Goal: Information Seeking & Learning: Learn about a topic

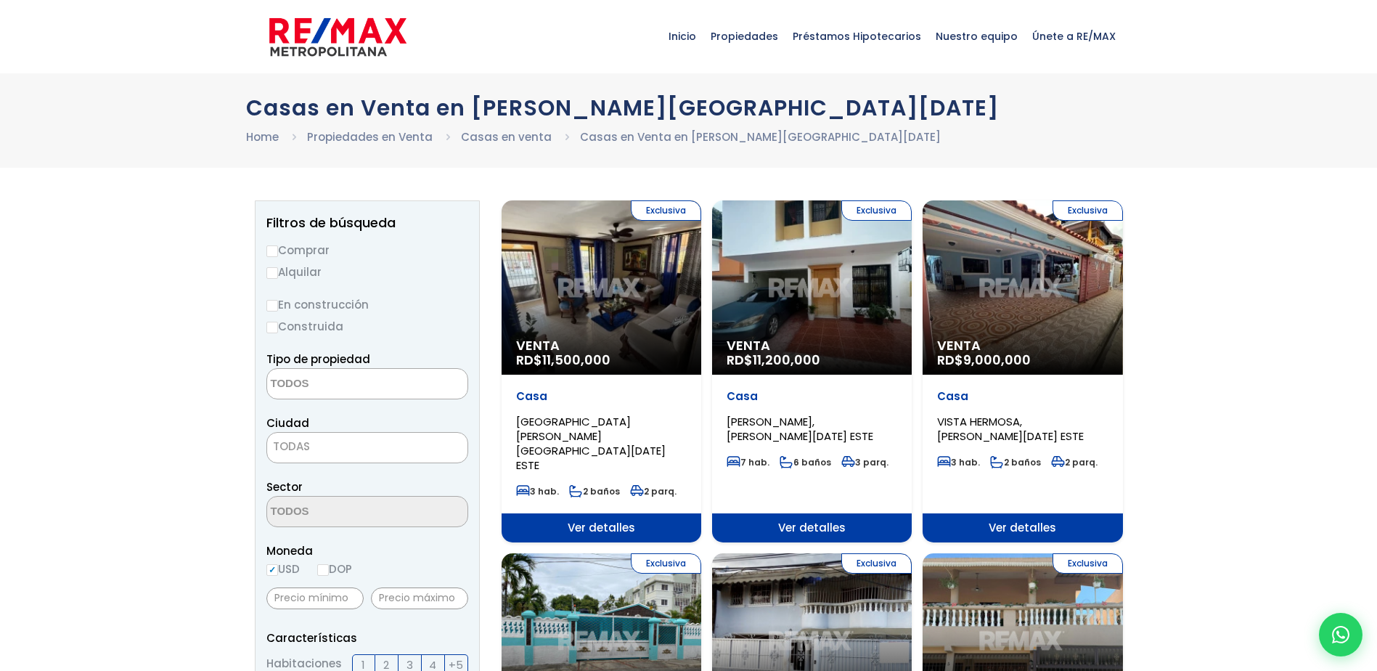
select select
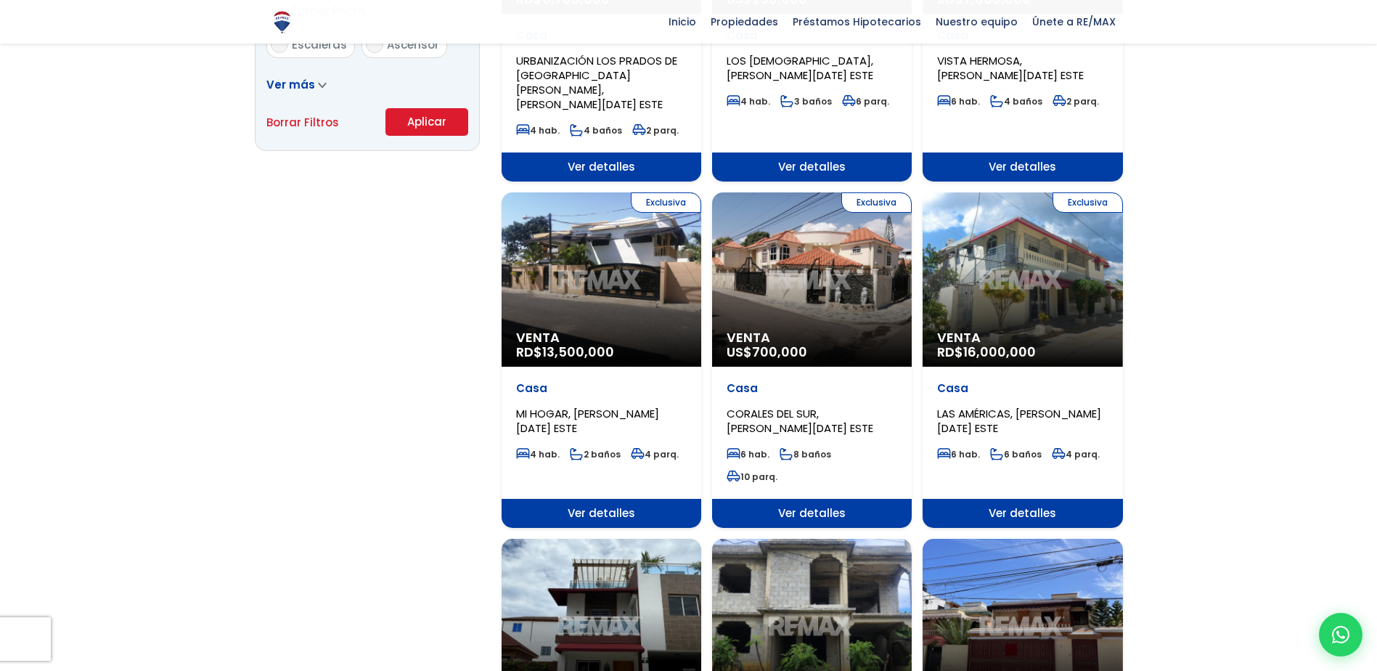
scroll to position [1016, 0]
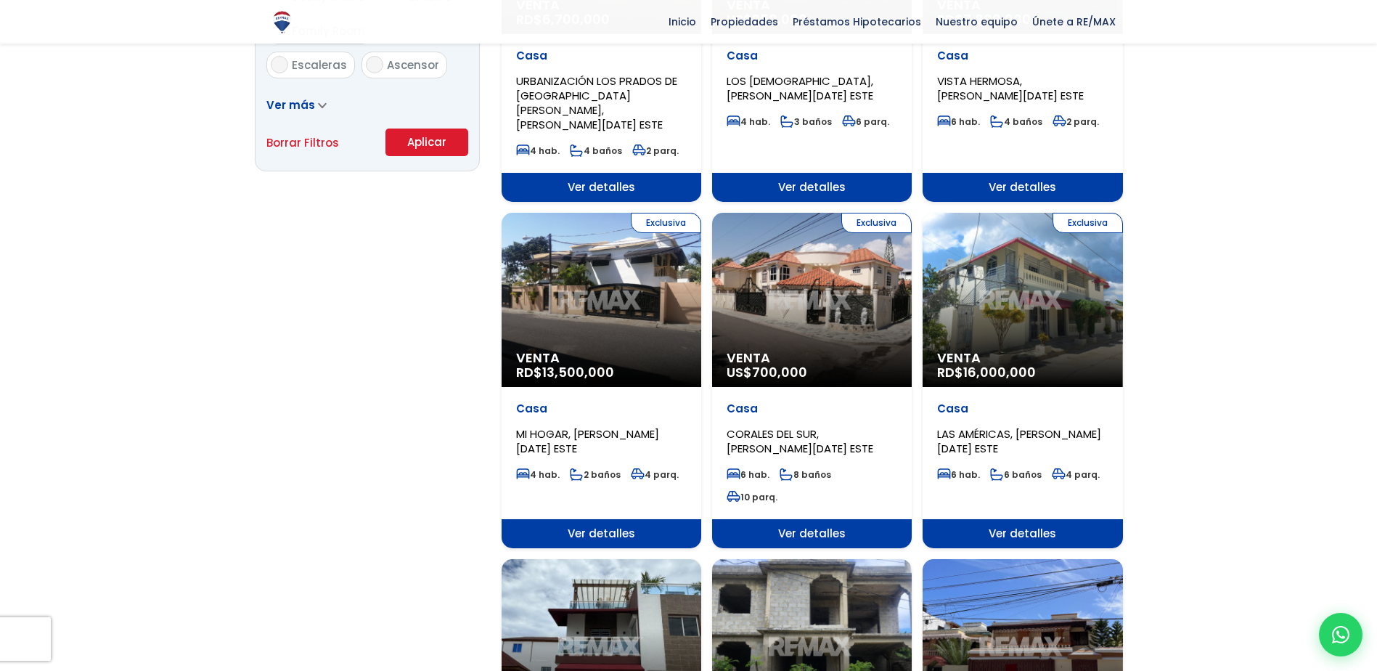
click at [667, 278] on div "Exclusiva Venta RD$ 13,500,000" at bounding box center [601, 300] width 200 height 174
click at [636, 519] on span "Ver detalles" at bounding box center [601, 533] width 200 height 29
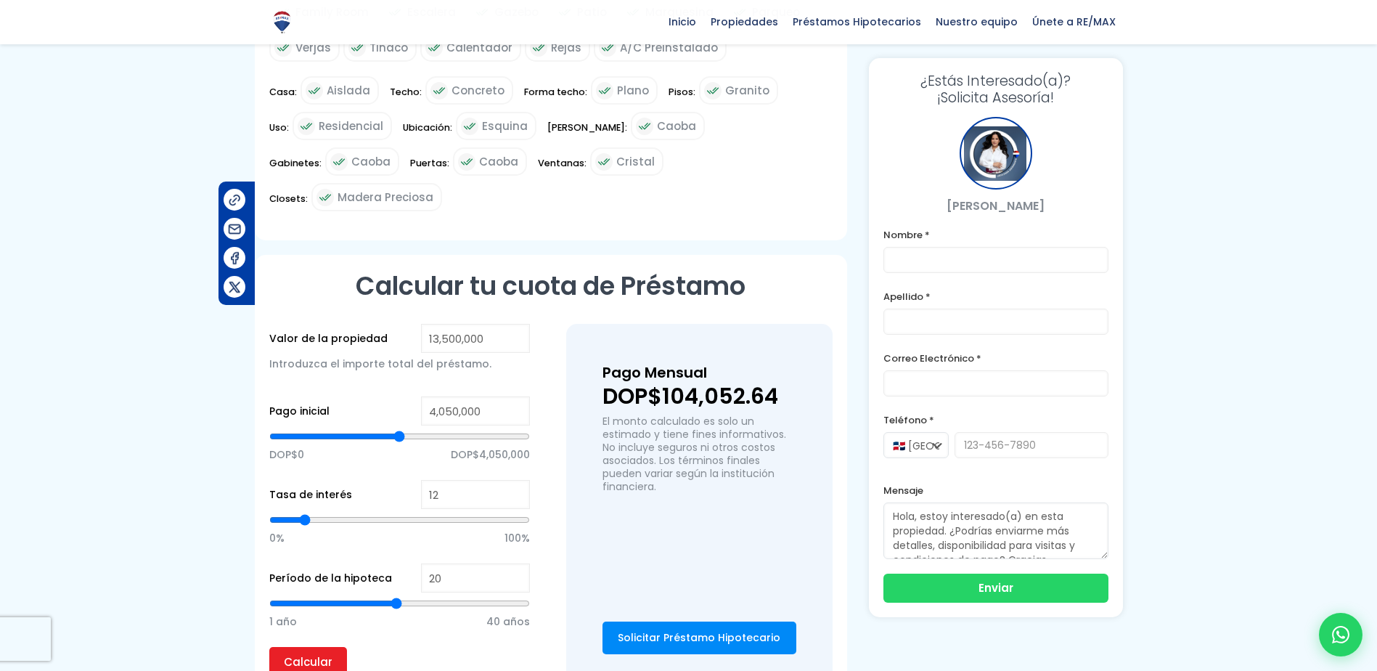
scroll to position [943, 0]
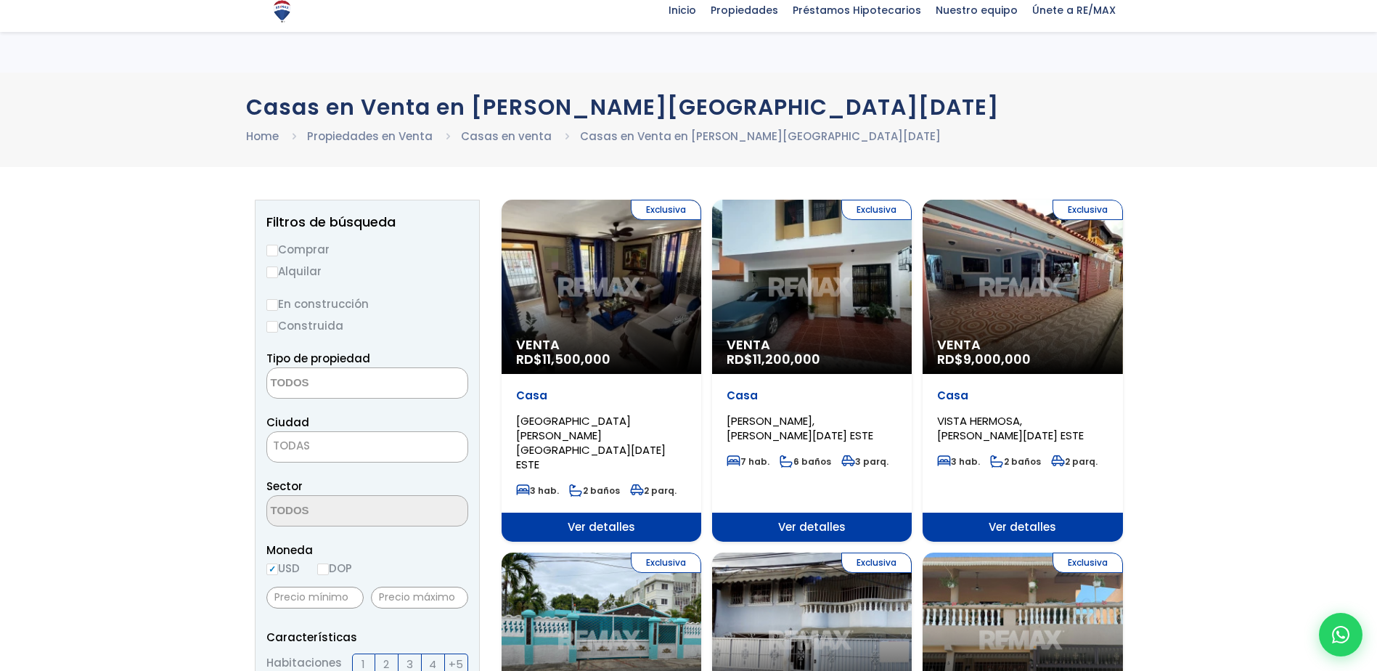
select select
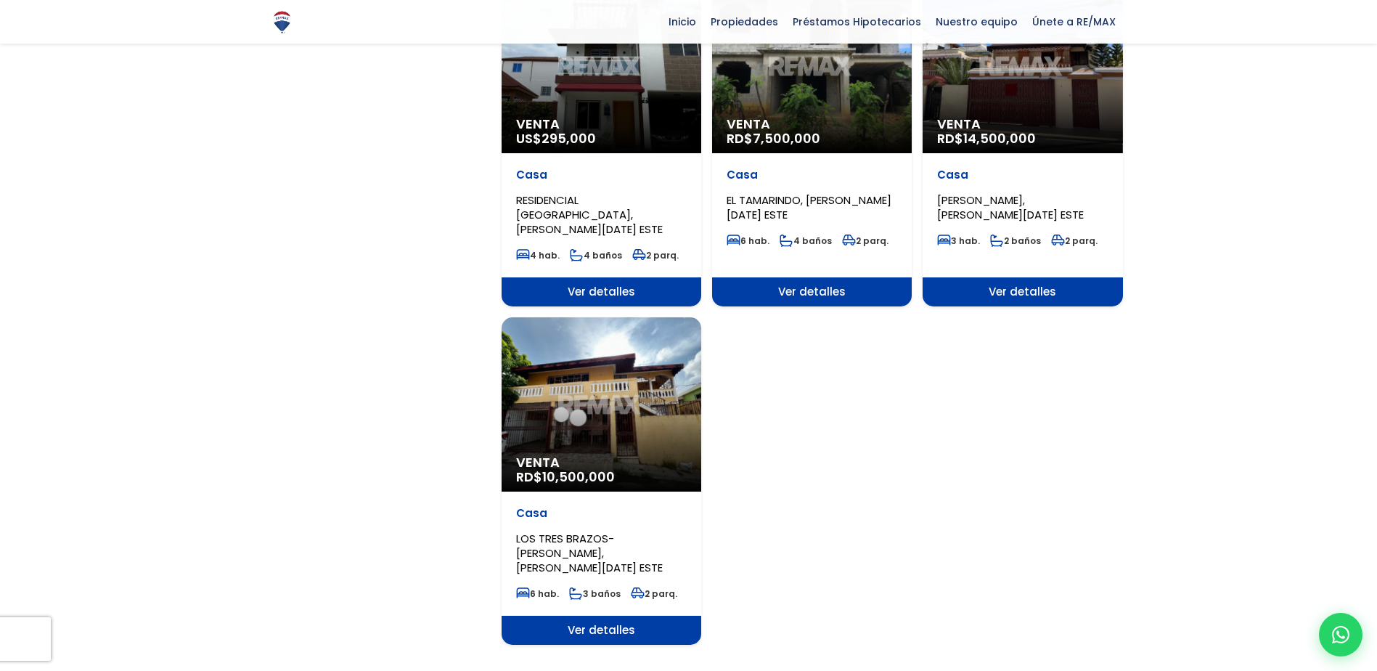
scroll to position [1597, 0]
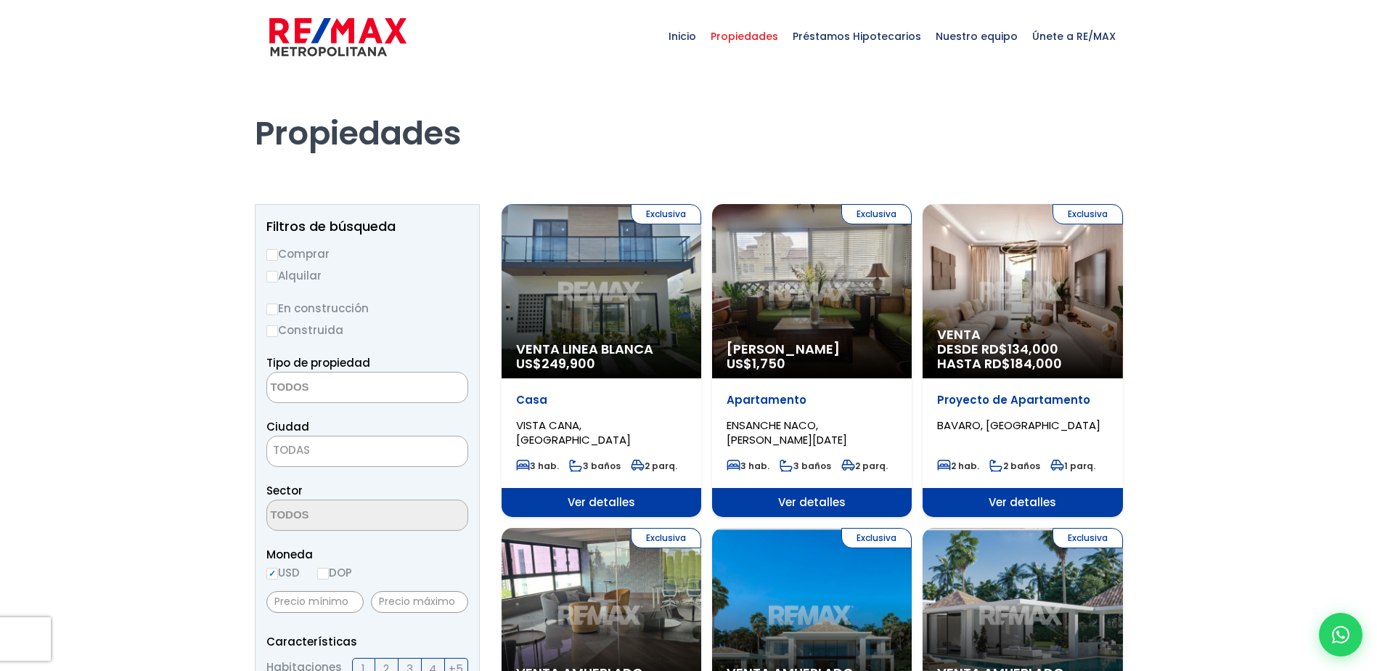
select select
click at [274, 250] on input "Comprar" at bounding box center [272, 255] width 12 height 12
radio input "true"
click at [272, 309] on input "En construcción" at bounding box center [272, 309] width 12 height 12
radio input "true"
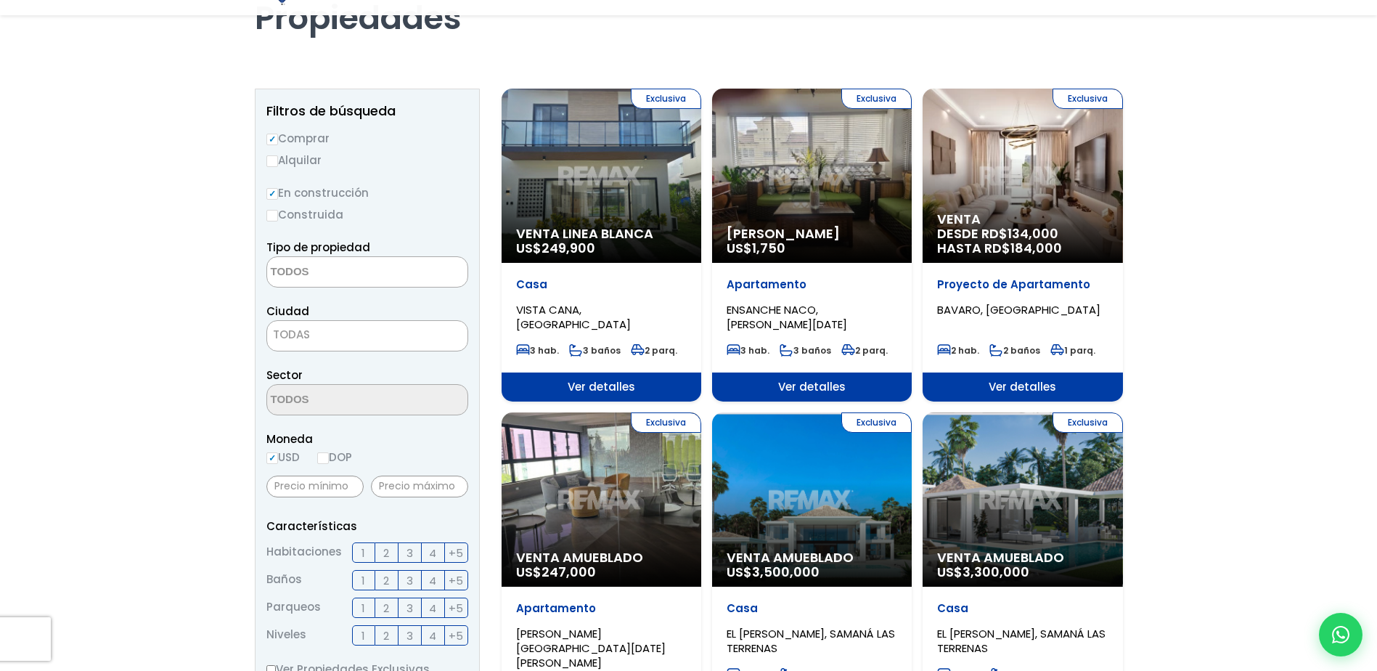
scroll to position [145, 0]
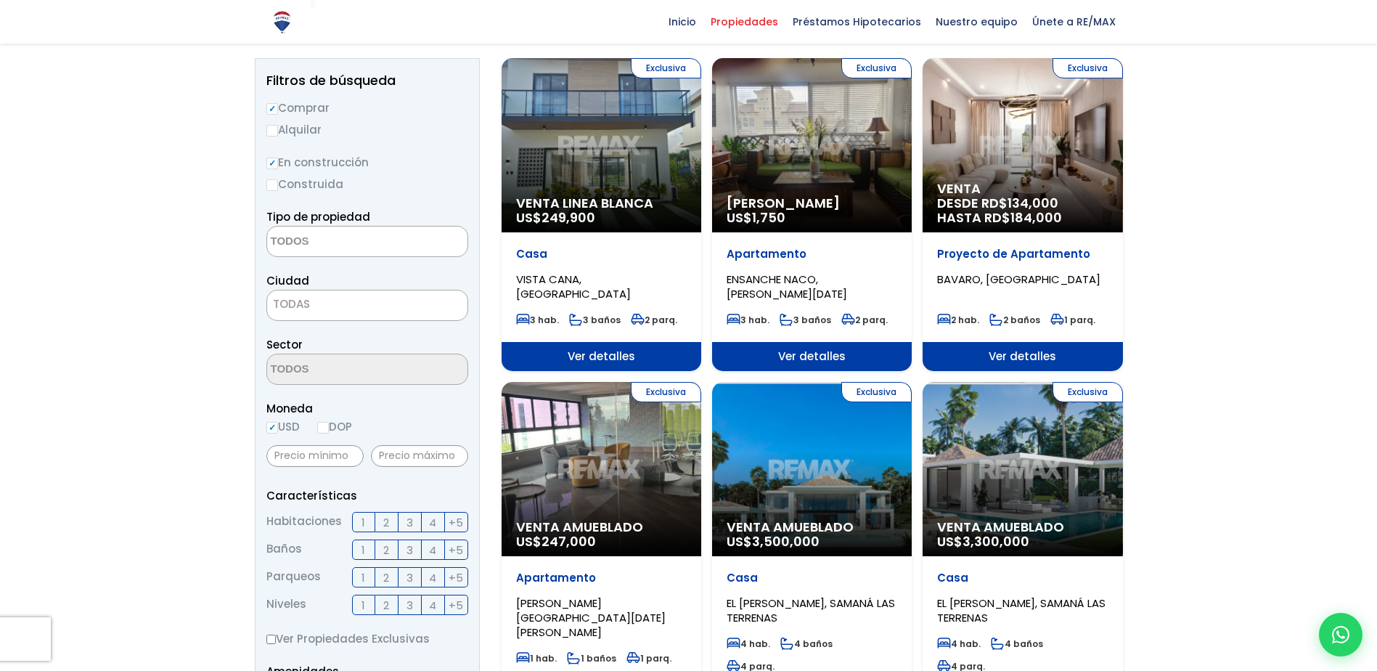
click at [322, 426] on input "DOP" at bounding box center [323, 428] width 12 height 12
radio input "true"
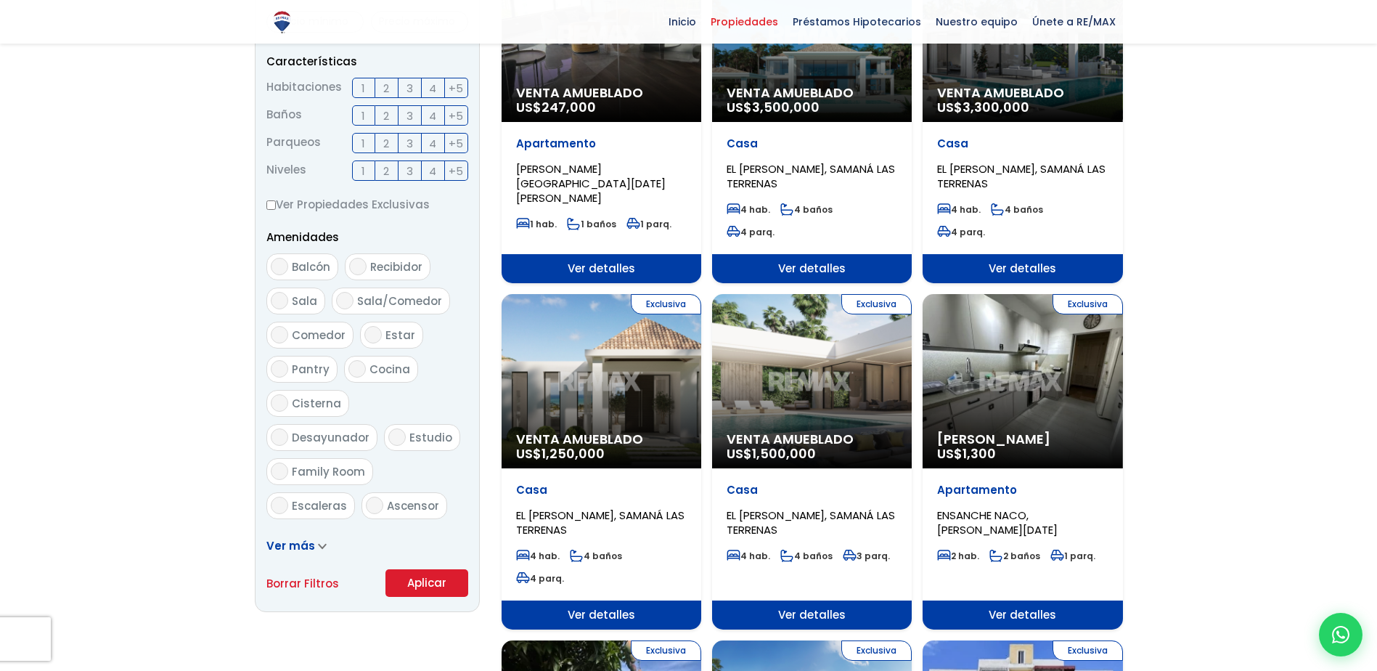
scroll to position [581, 0]
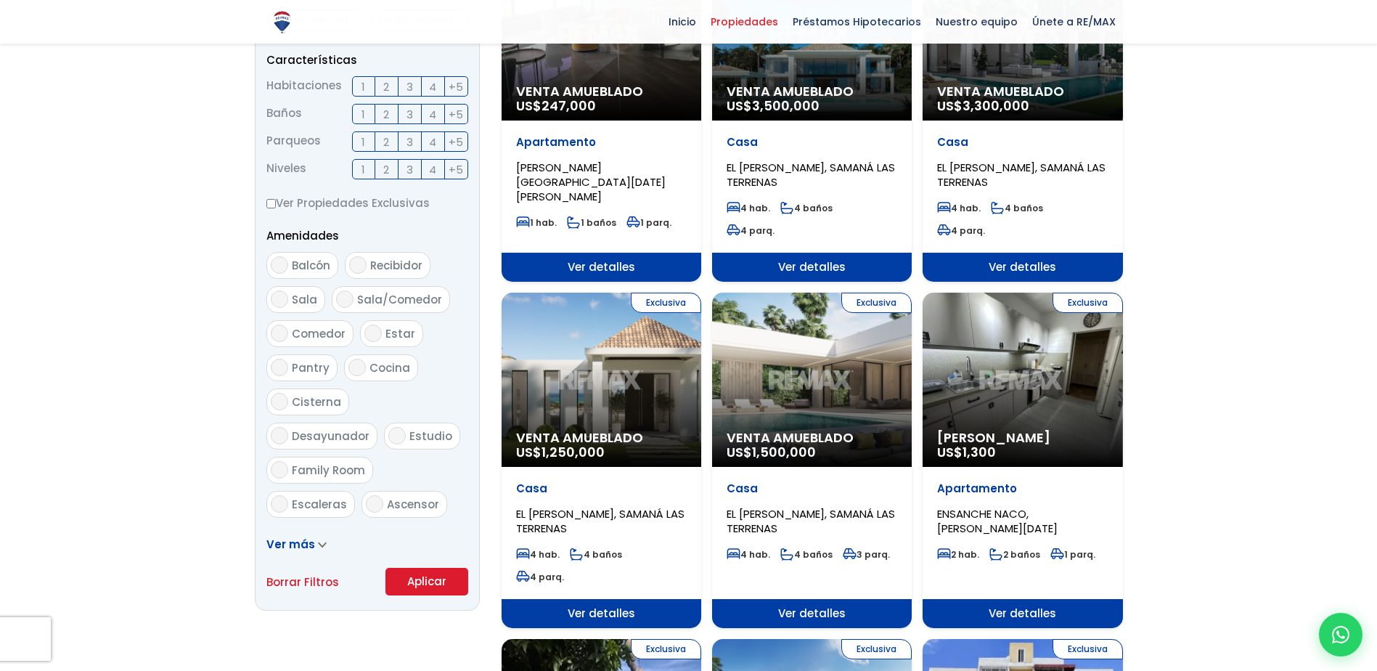
click at [417, 579] on button "Aplicar" at bounding box center [426, 582] width 83 height 28
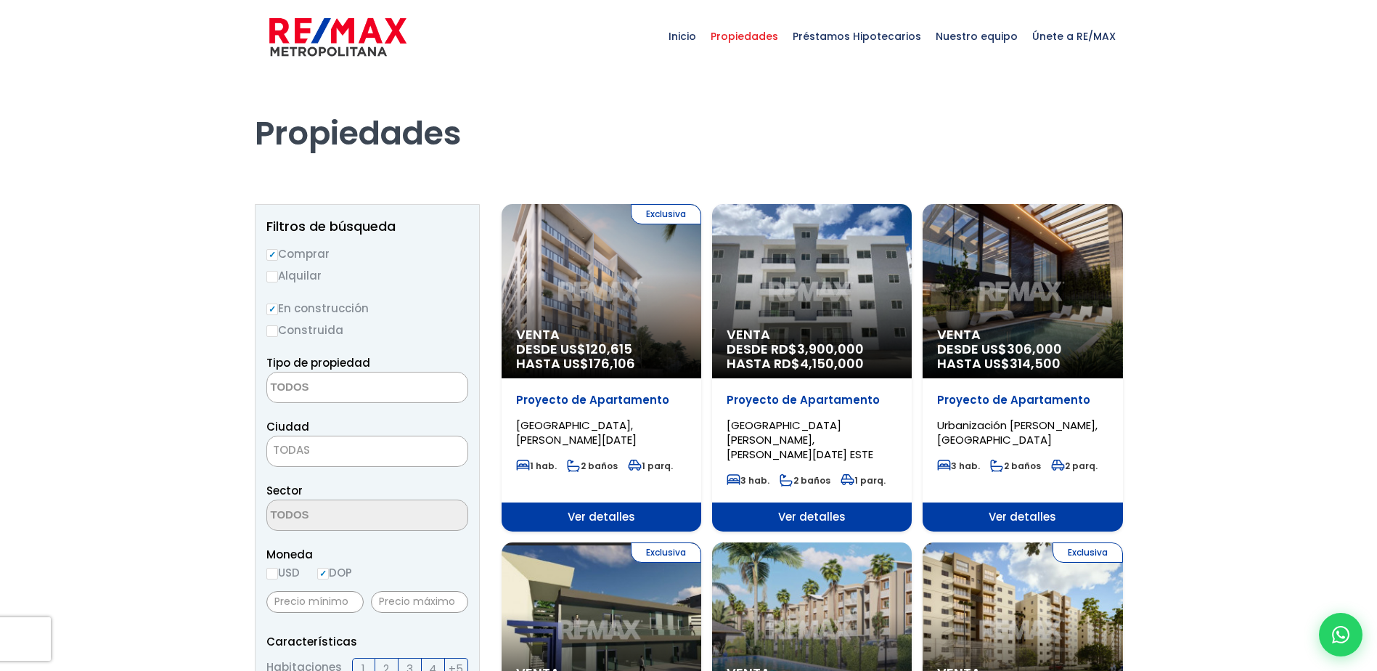
select select
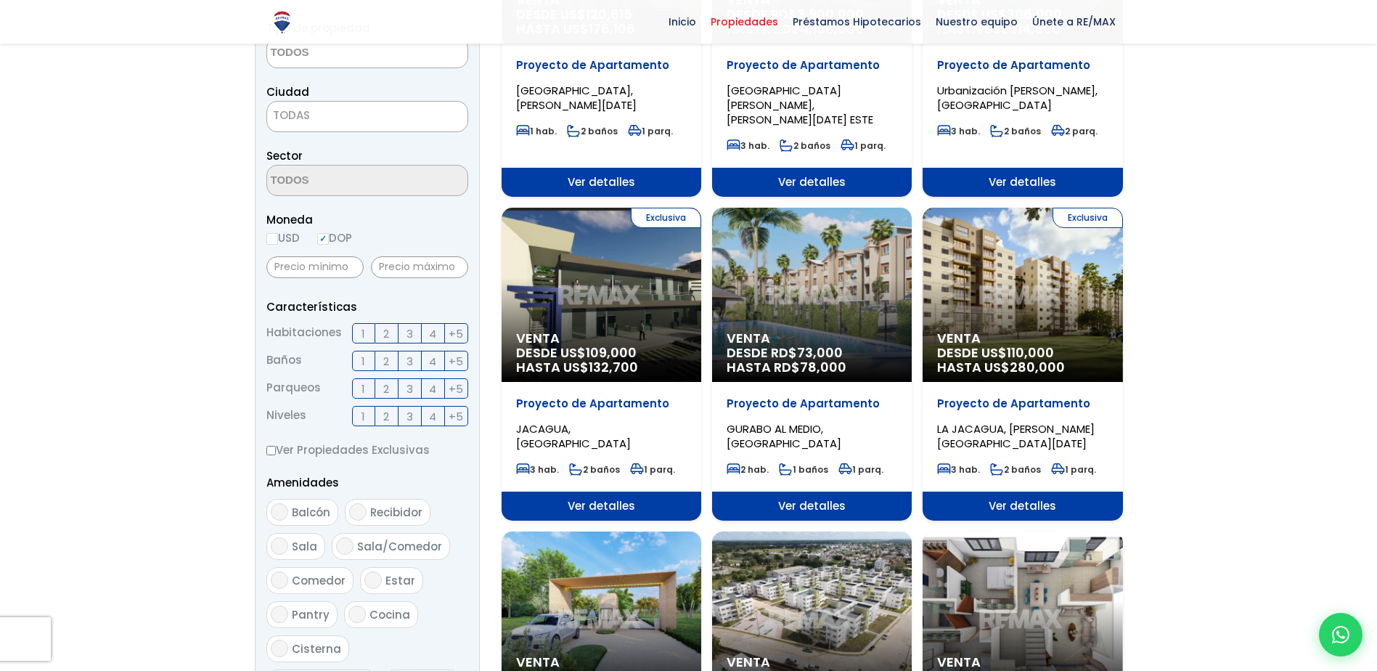
scroll to position [218, 0]
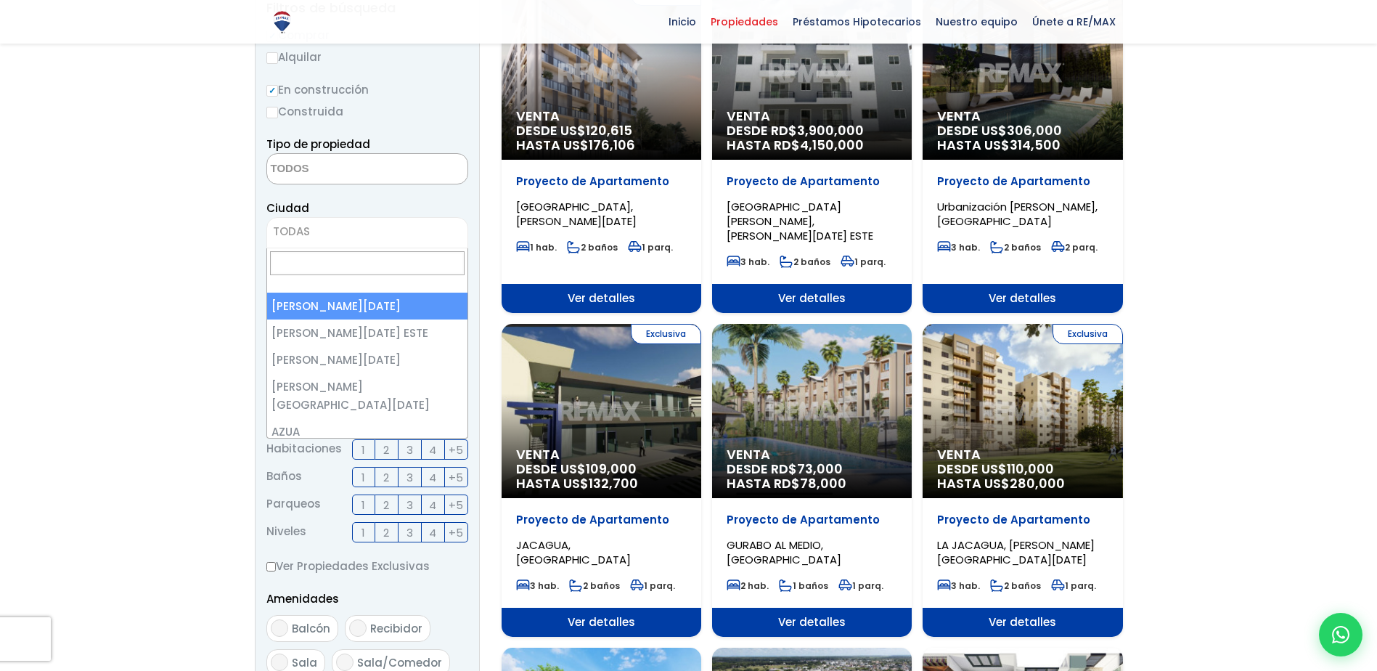
click at [332, 241] on span "TODAS" at bounding box center [367, 231] width 200 height 20
select select "1"
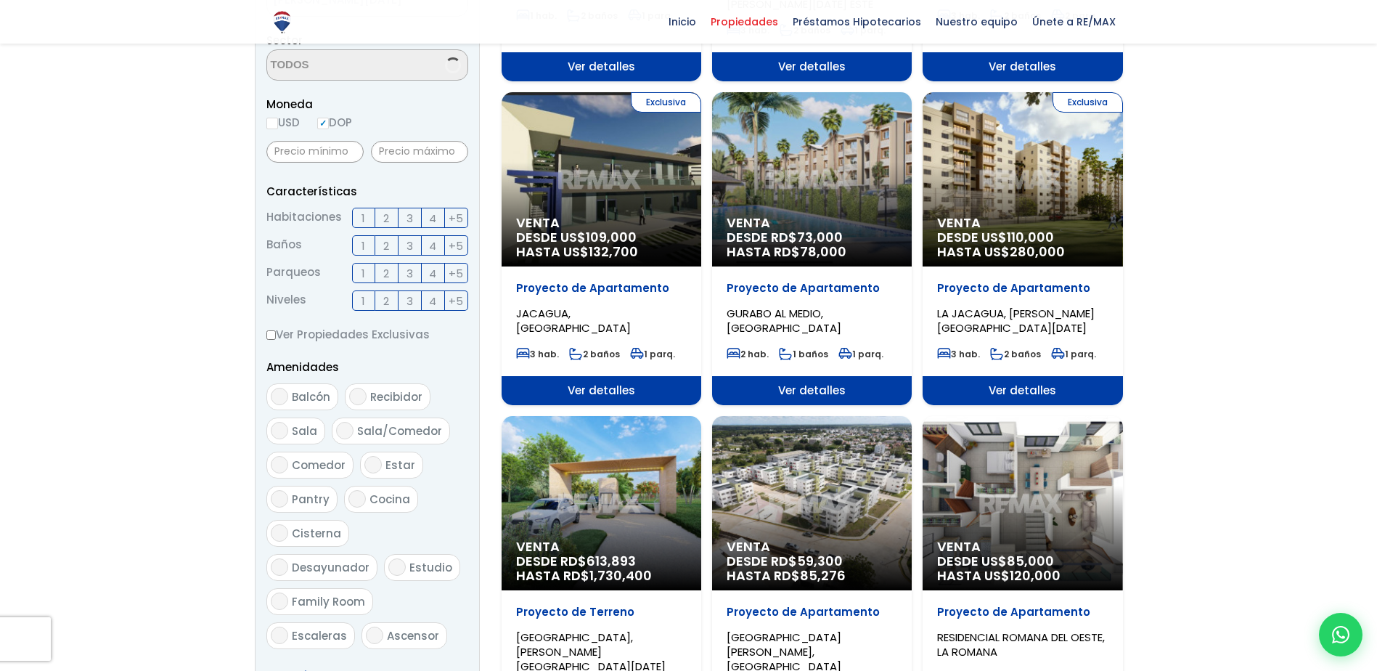
scroll to position [508, 0]
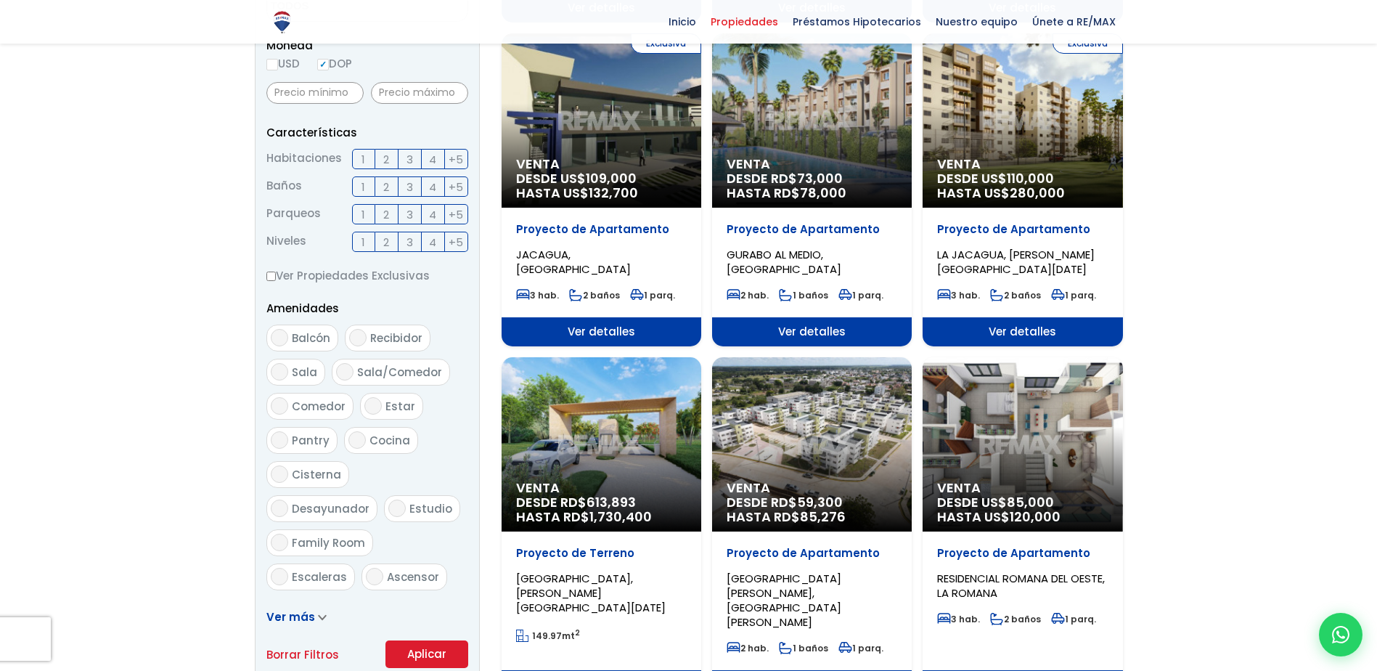
click at [427, 643] on button "Aplicar" at bounding box center [426, 654] width 83 height 28
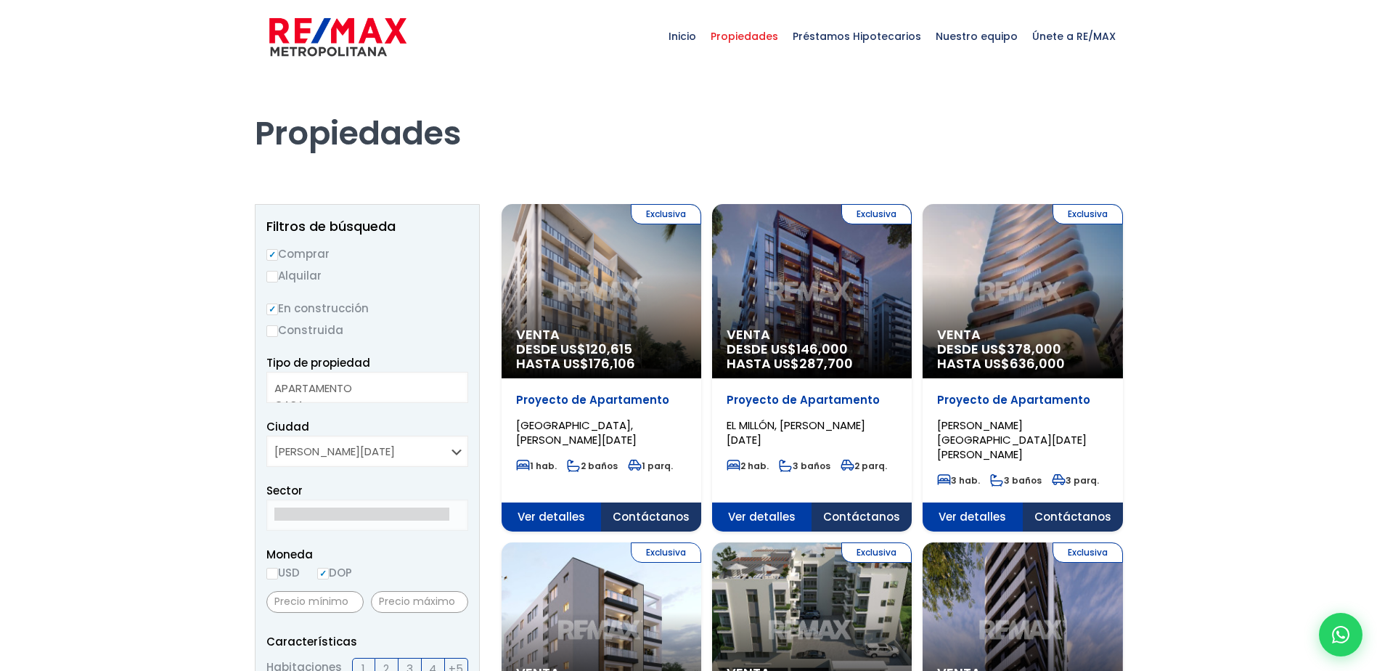
select select
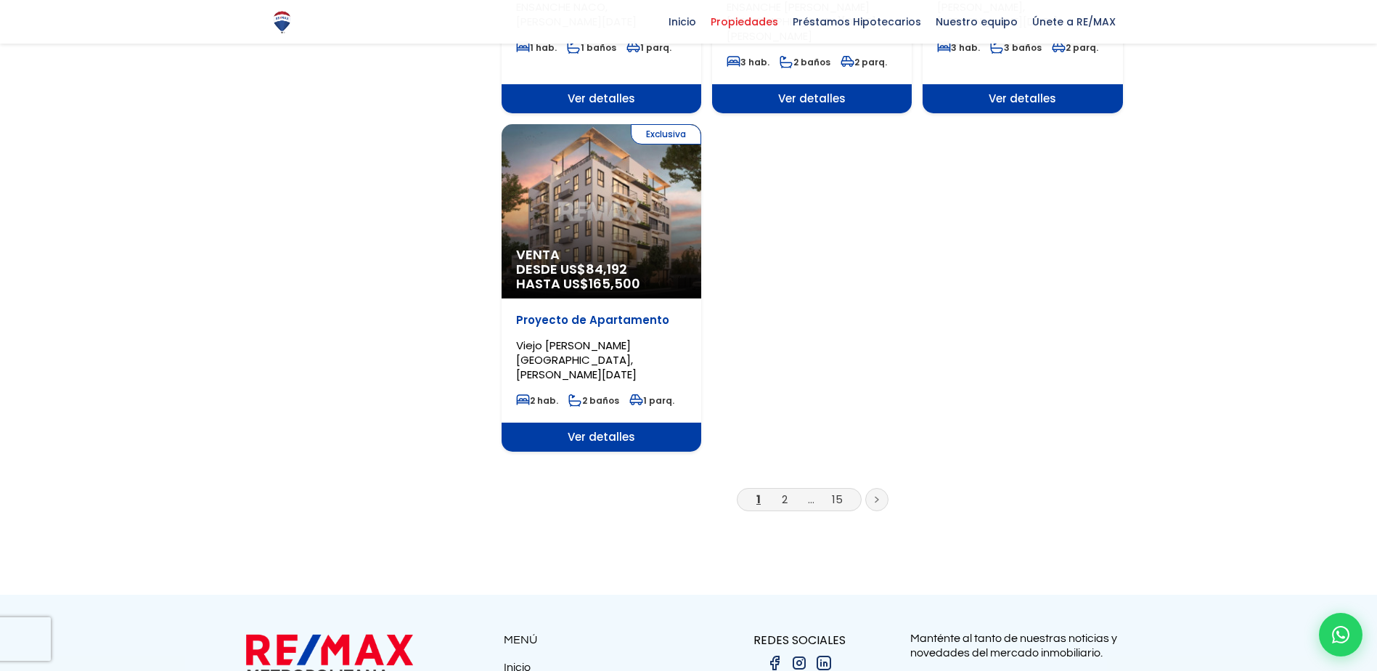
scroll to position [1742, 0]
click at [880, 487] on link at bounding box center [876, 498] width 23 height 23
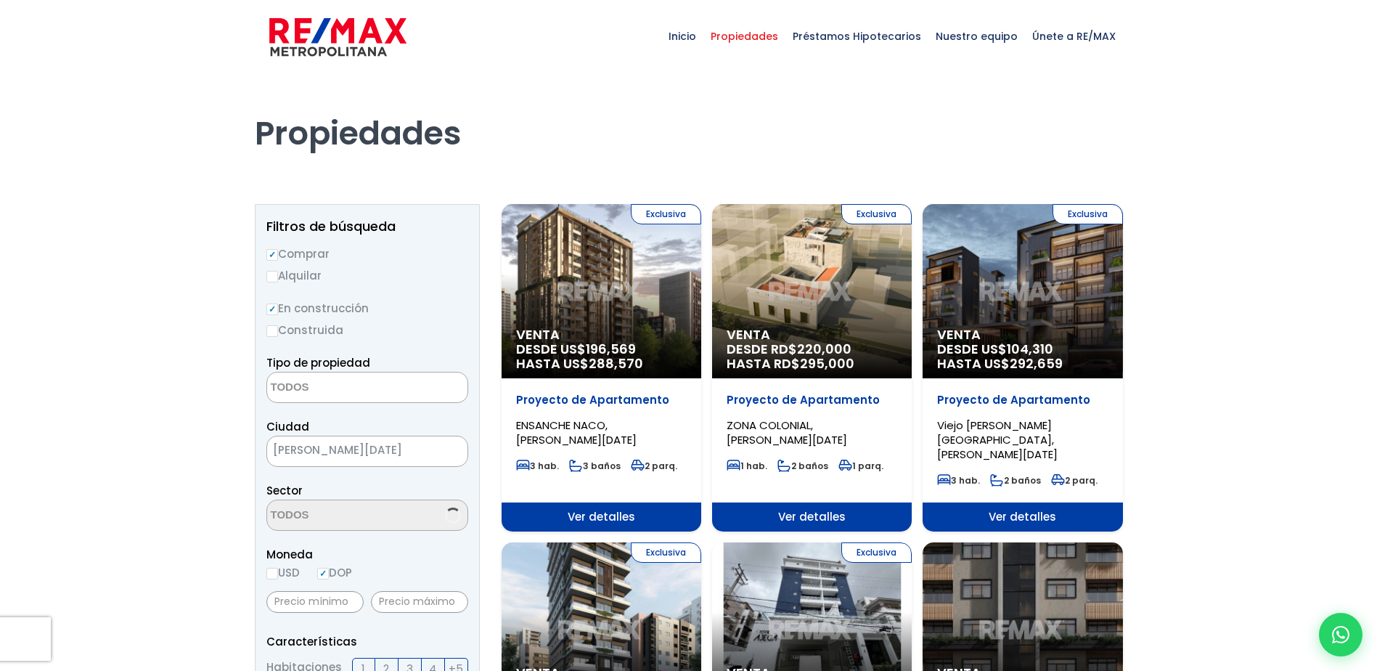
select select
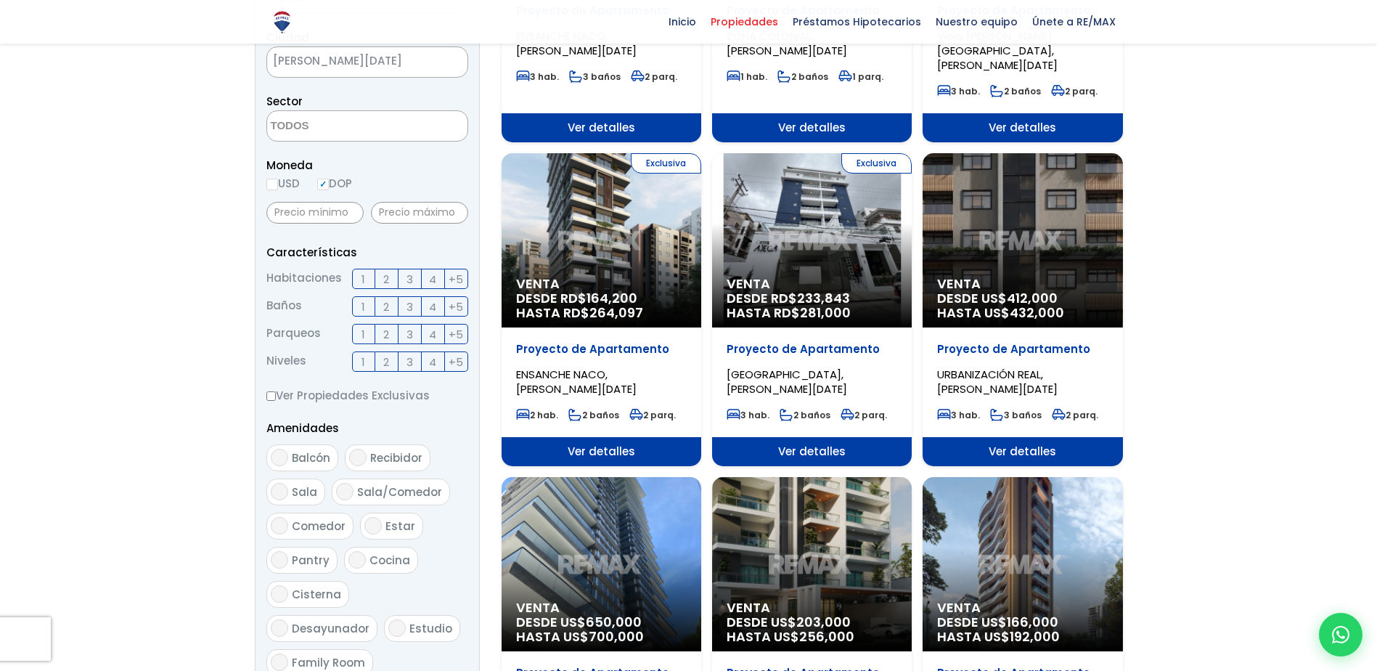
scroll to position [218, 0]
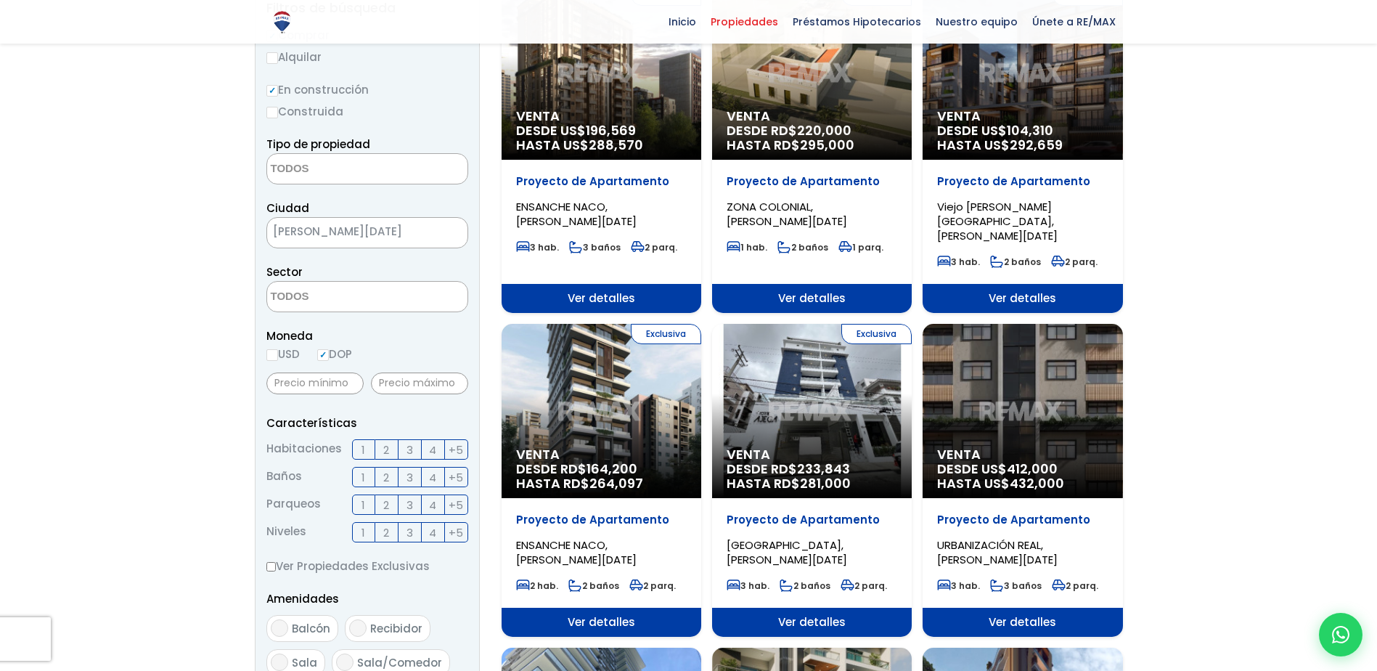
click at [352, 238] on span "[PERSON_NAME][DATE]" at bounding box center [349, 231] width 164 height 20
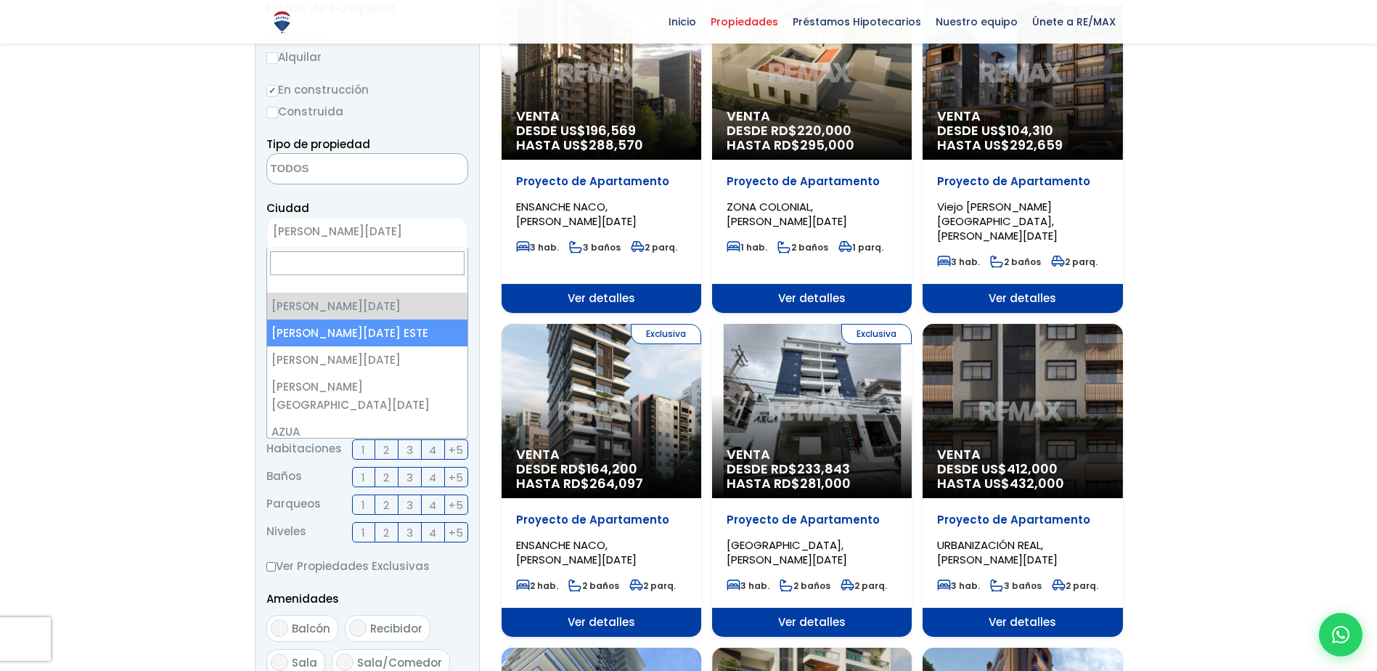
select select "148"
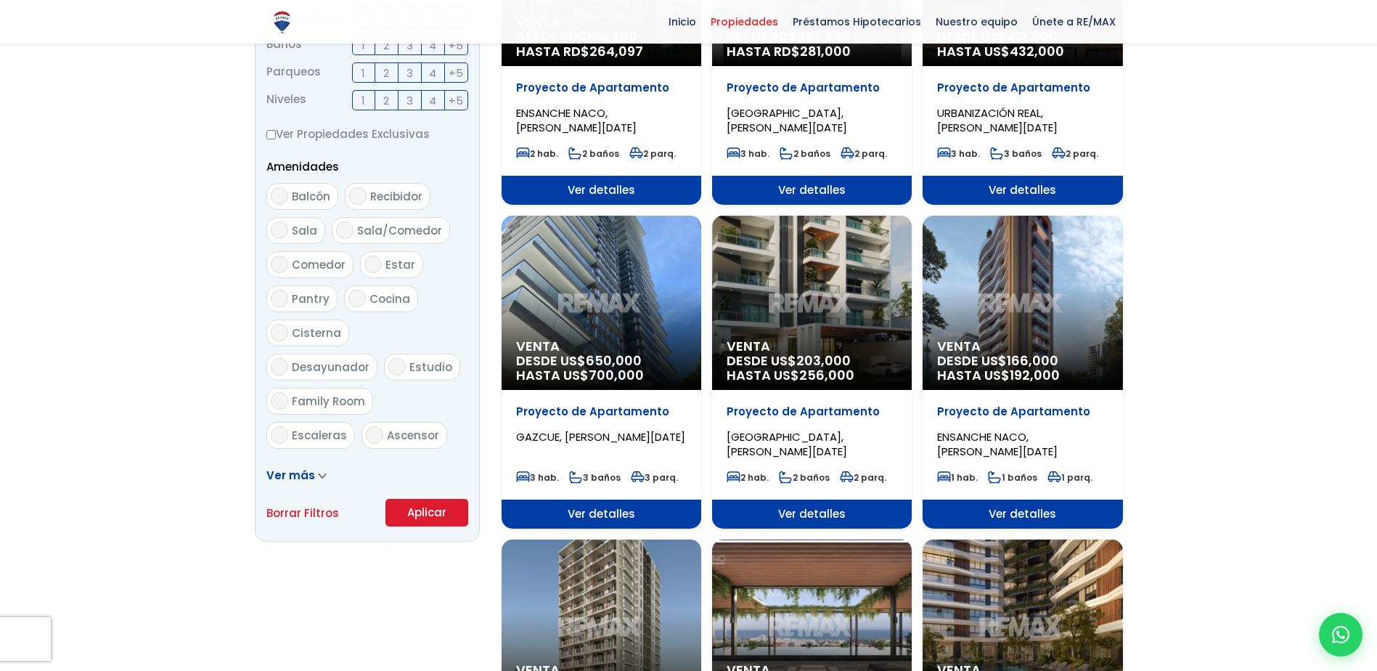
scroll to position [653, 0]
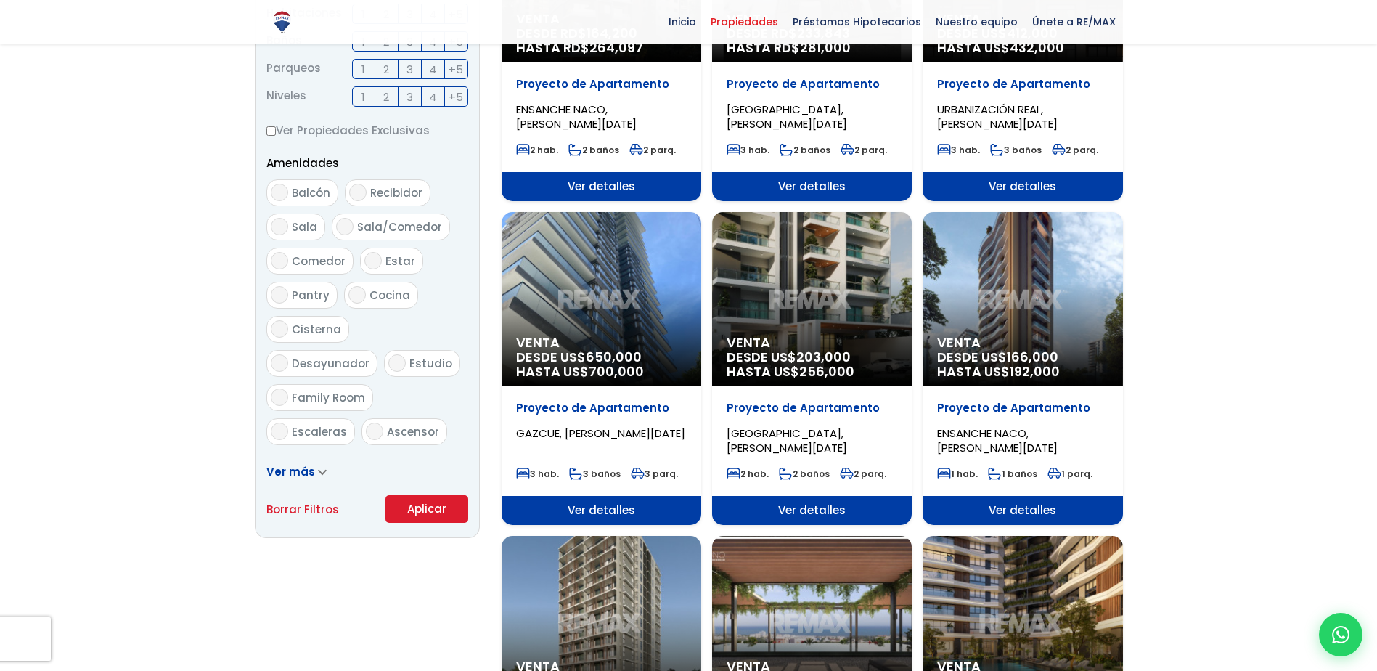
click at [410, 502] on button "Aplicar" at bounding box center [426, 509] width 83 height 28
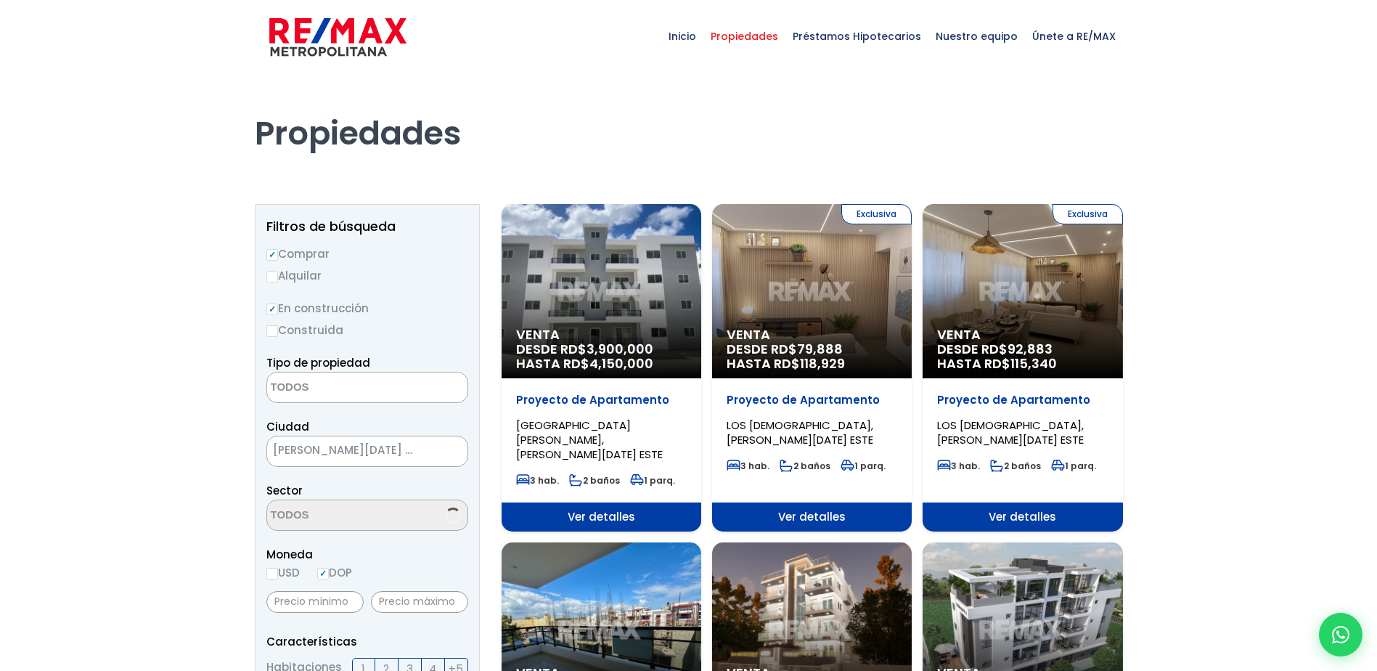
select select
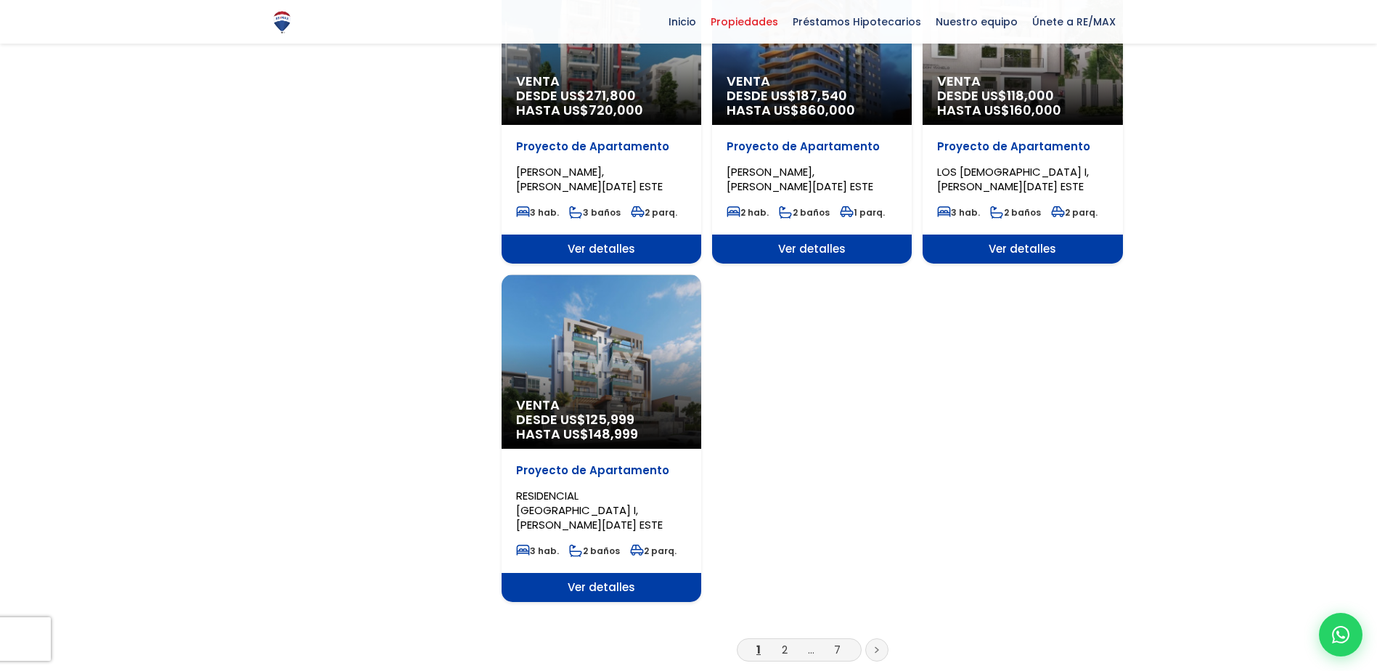
scroll to position [1597, 0]
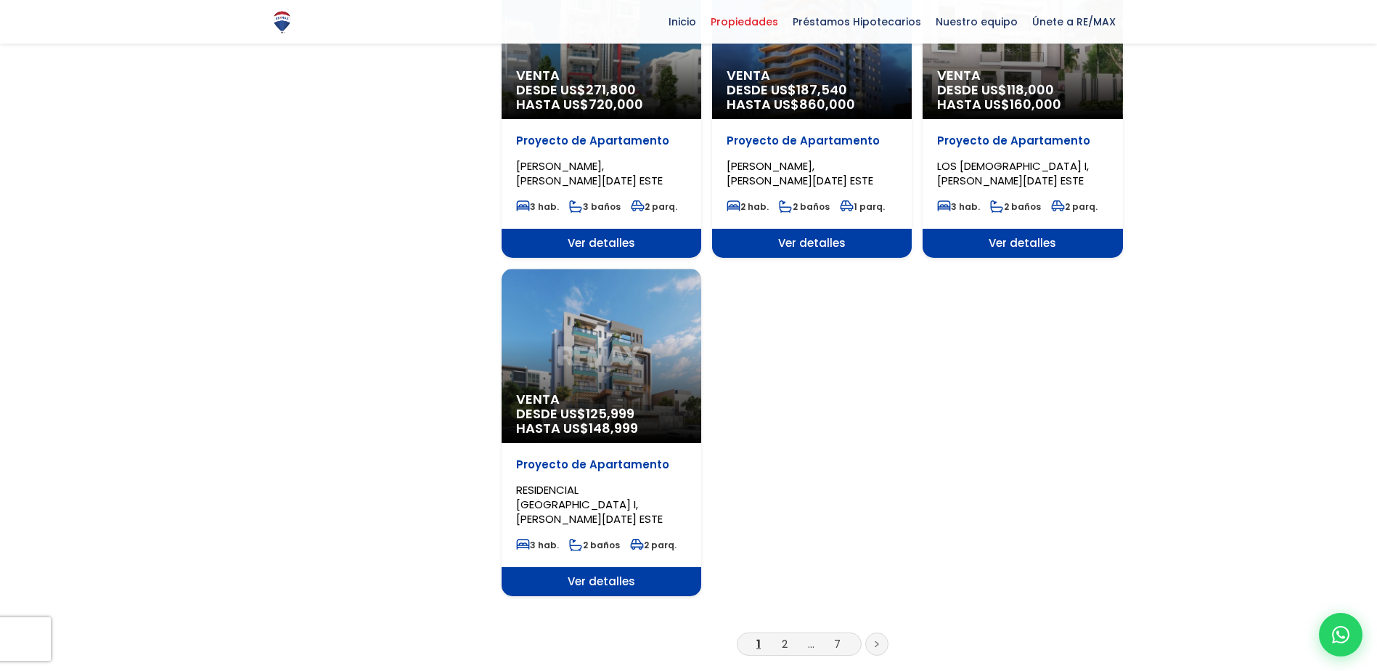
click at [877, 640] on icon at bounding box center [877, 643] width 4 height 7
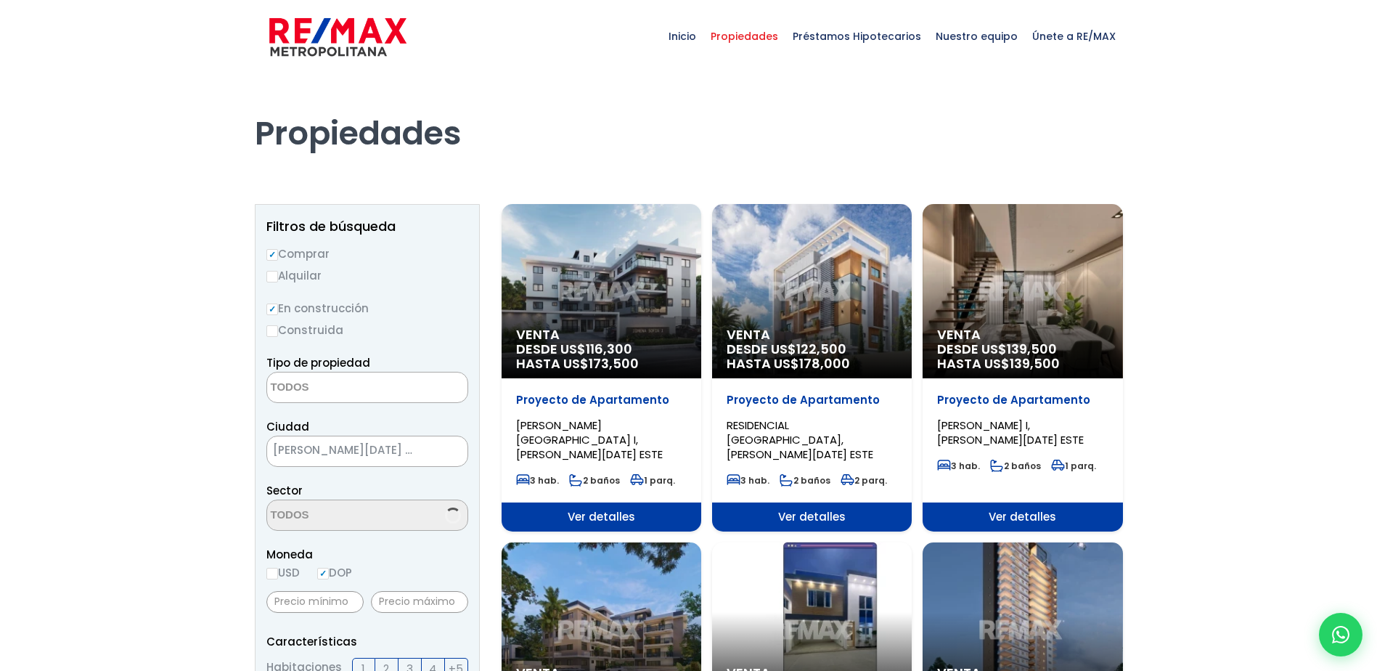
select select
click at [274, 328] on input "Construida" at bounding box center [272, 331] width 12 height 12
radio input "true"
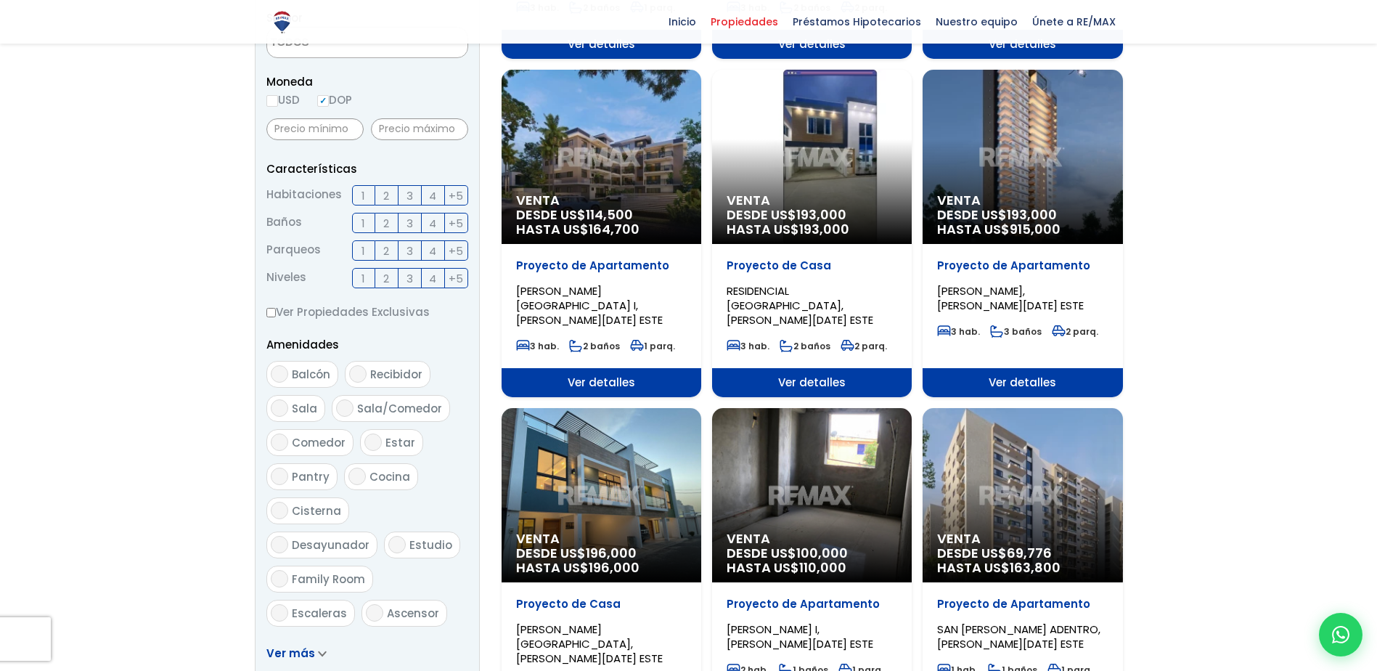
scroll to position [653, 0]
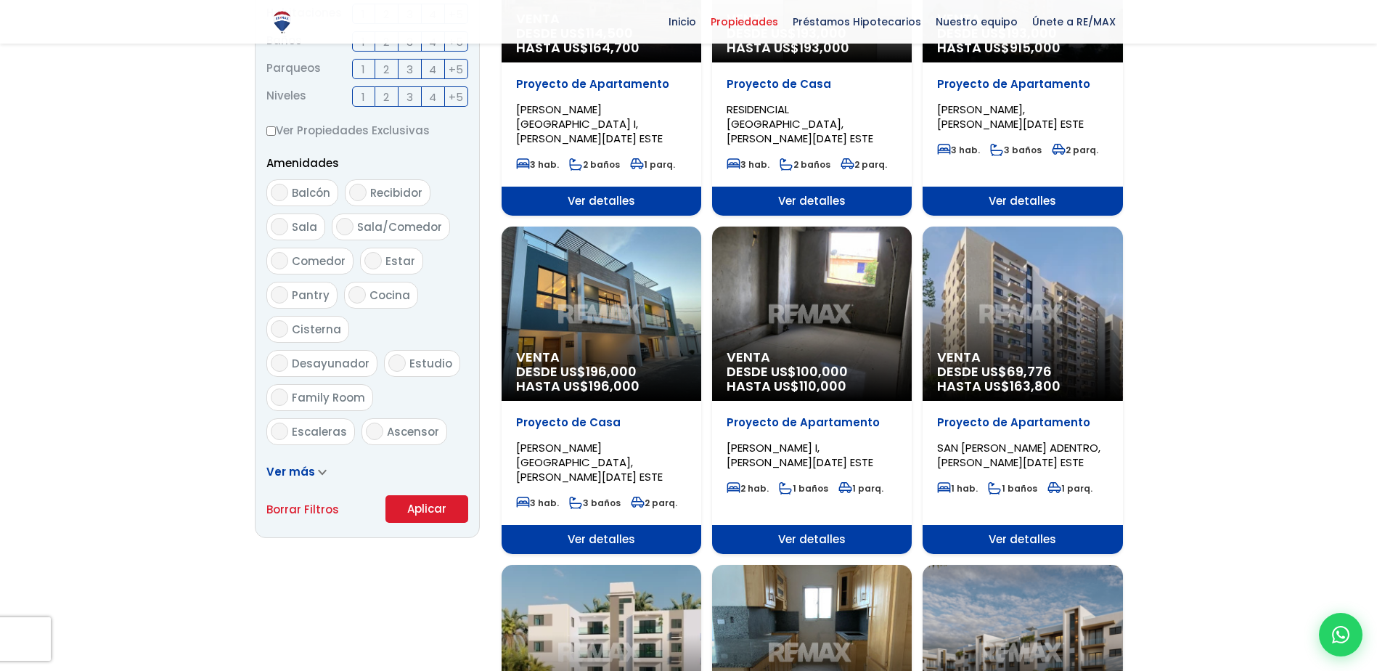
click at [409, 504] on button "Aplicar" at bounding box center [426, 509] width 83 height 28
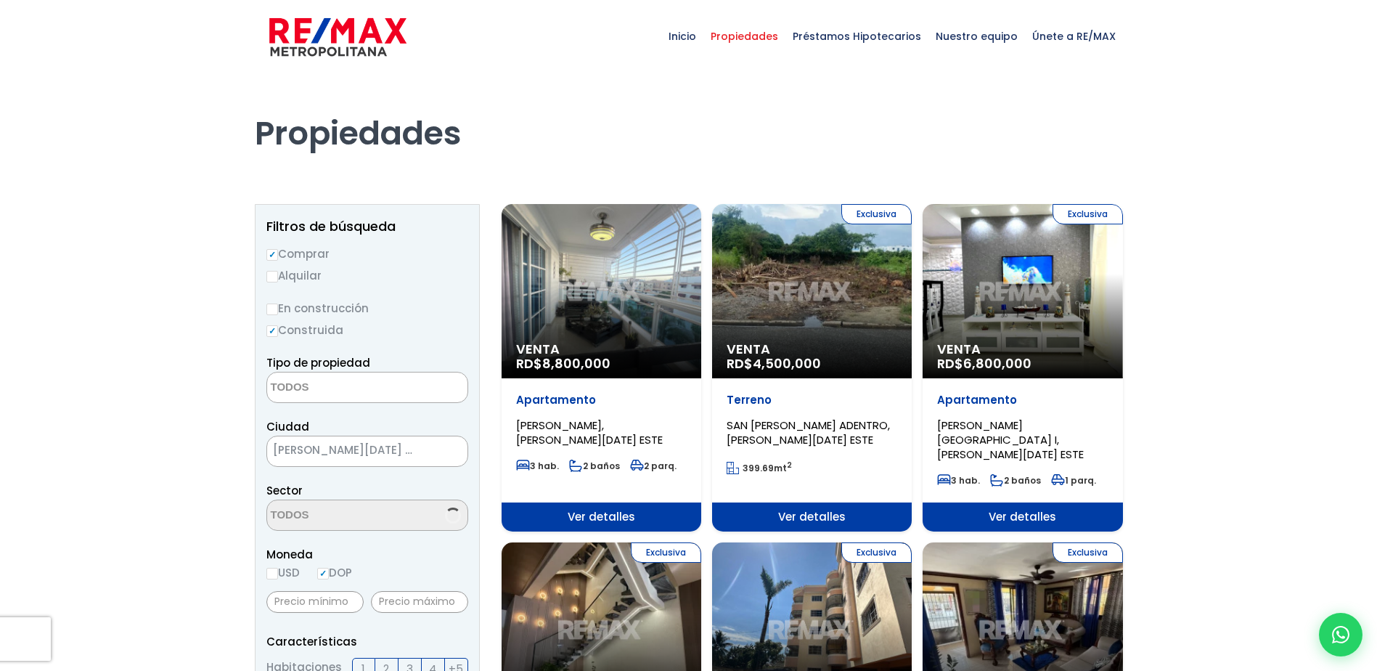
select select
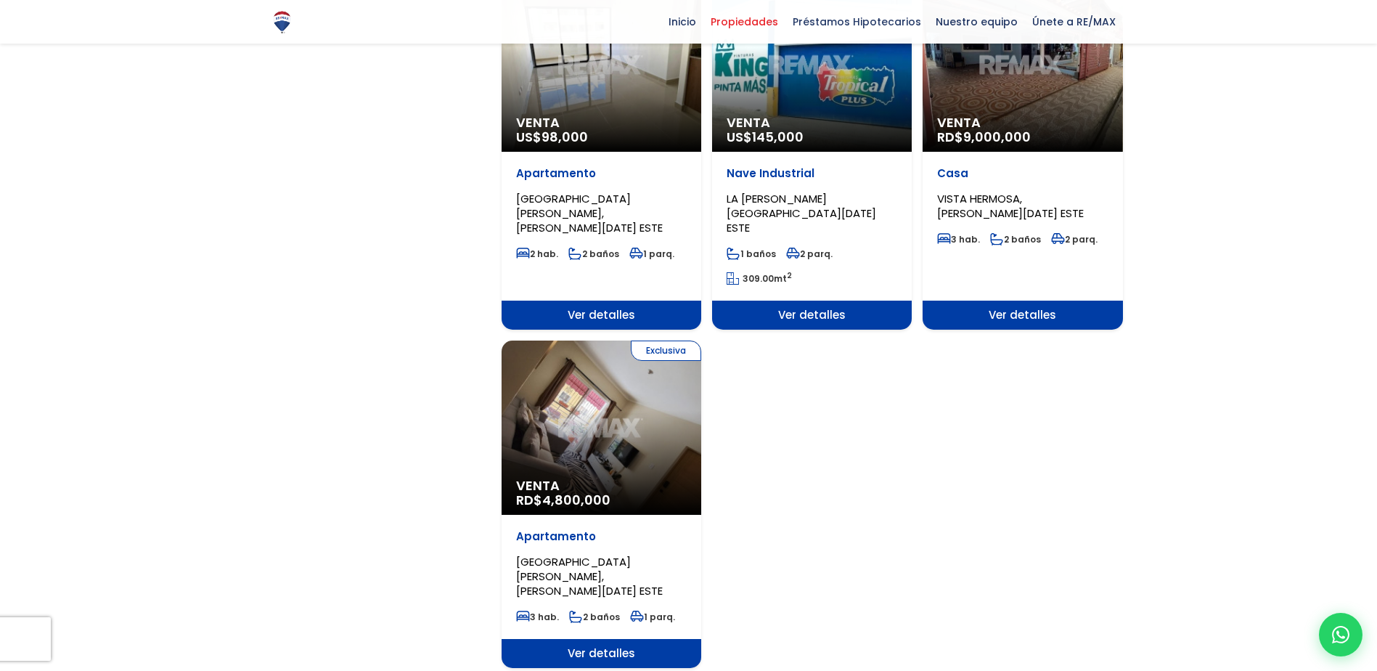
scroll to position [1597, 0]
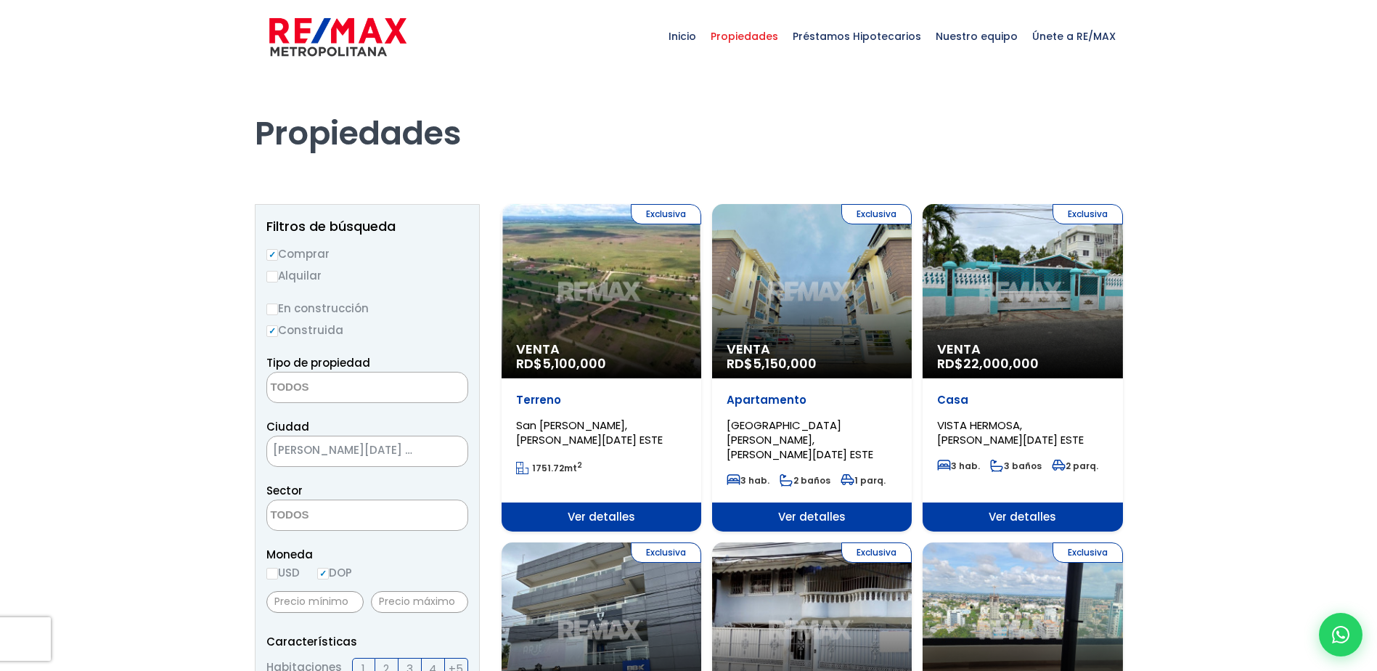
select select
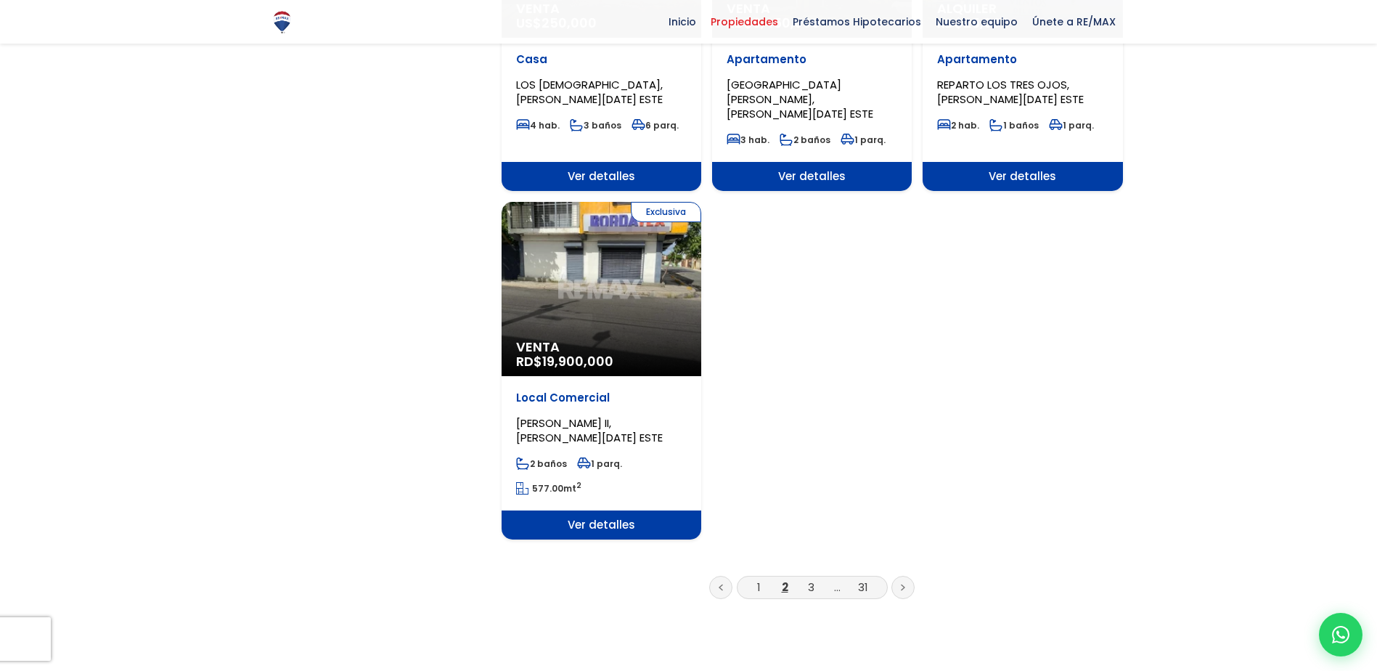
scroll to position [1742, 0]
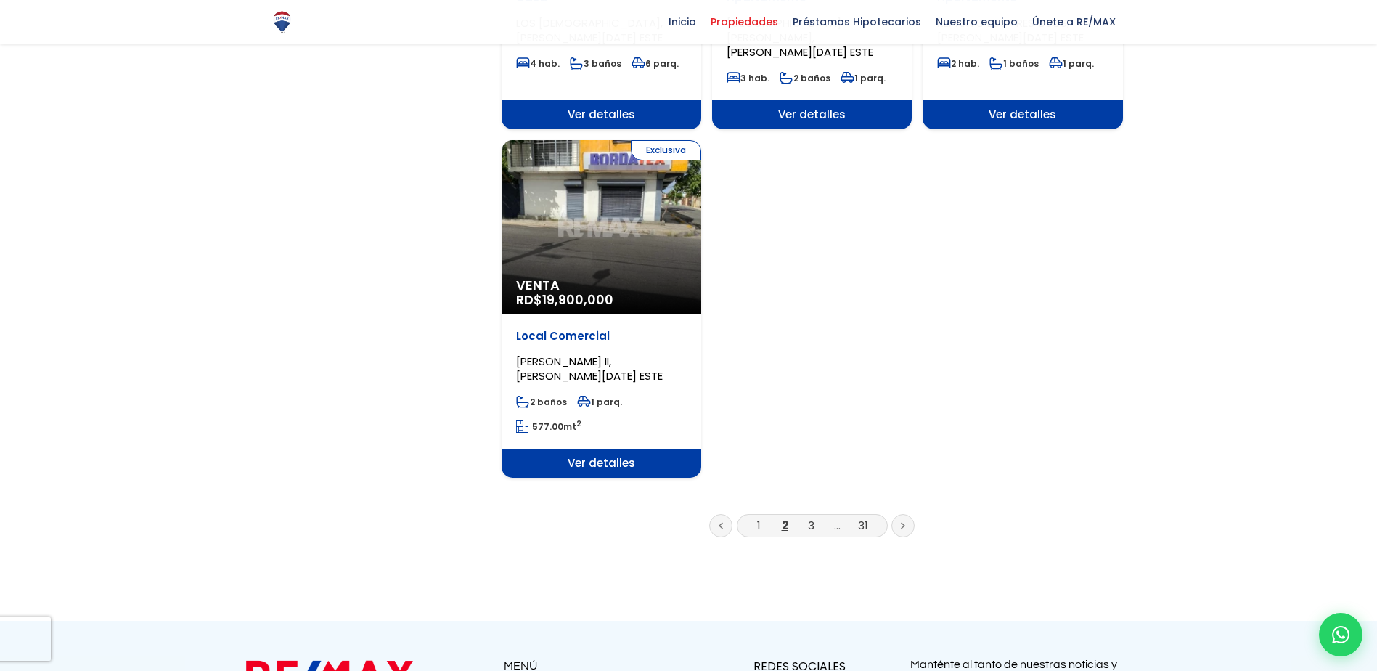
click at [893, 514] on link at bounding box center [902, 525] width 23 height 23
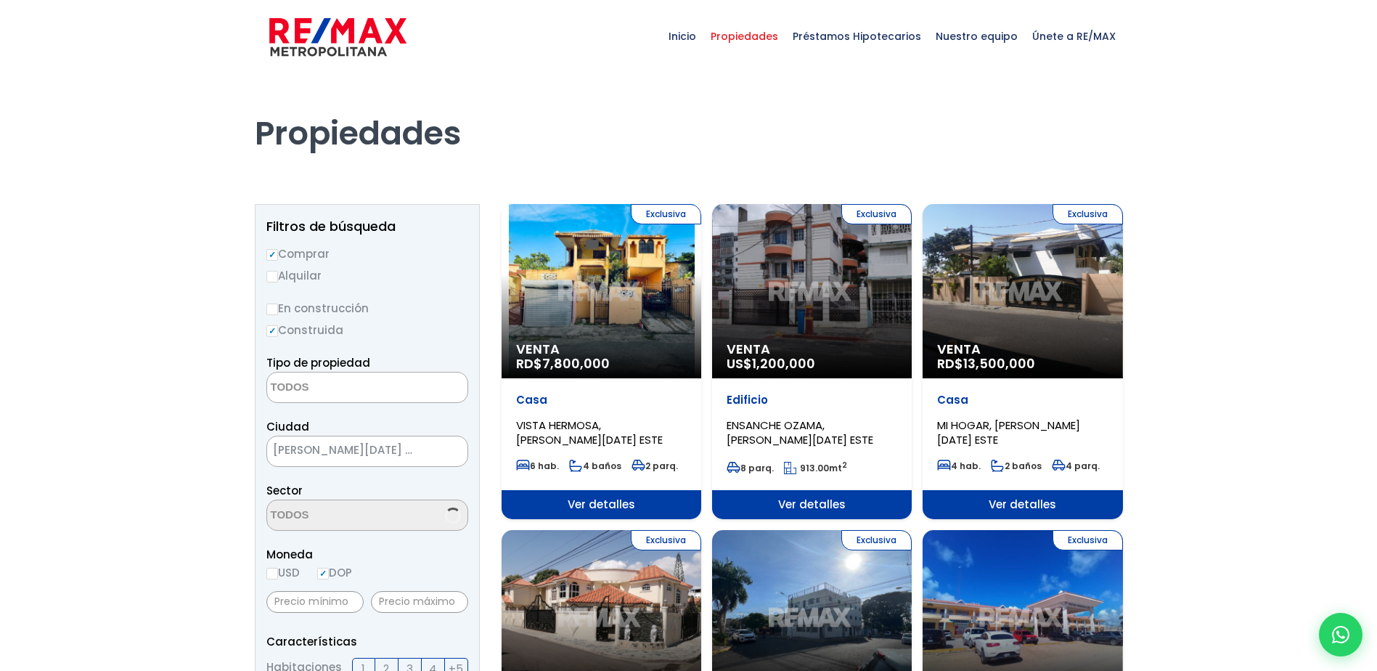
select select
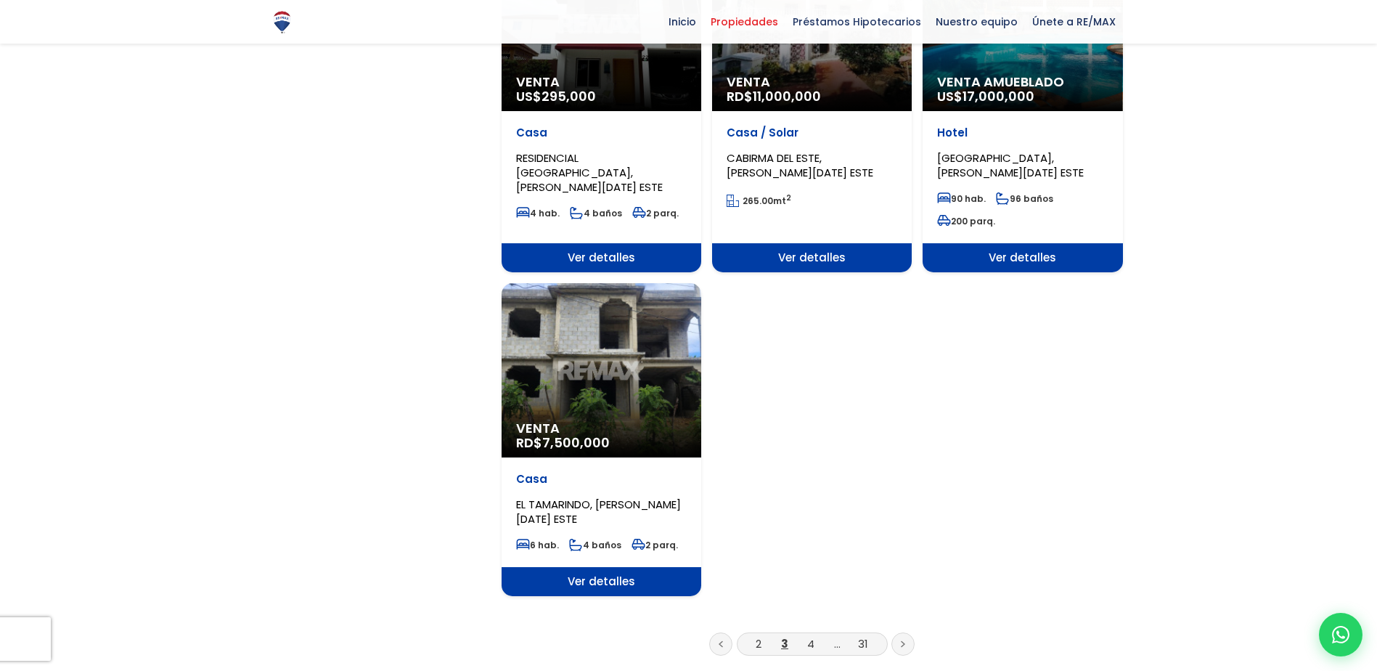
scroll to position [1669, 0]
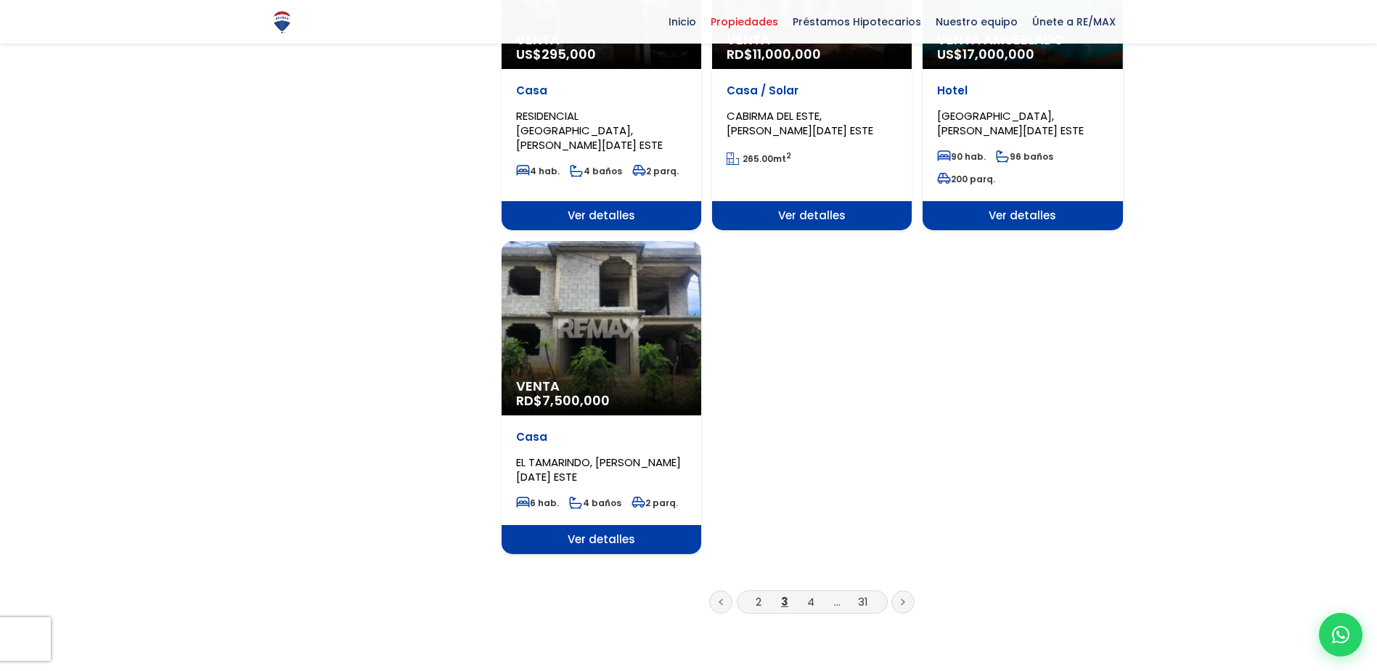
click at [904, 594] on link at bounding box center [902, 601] width 23 height 23
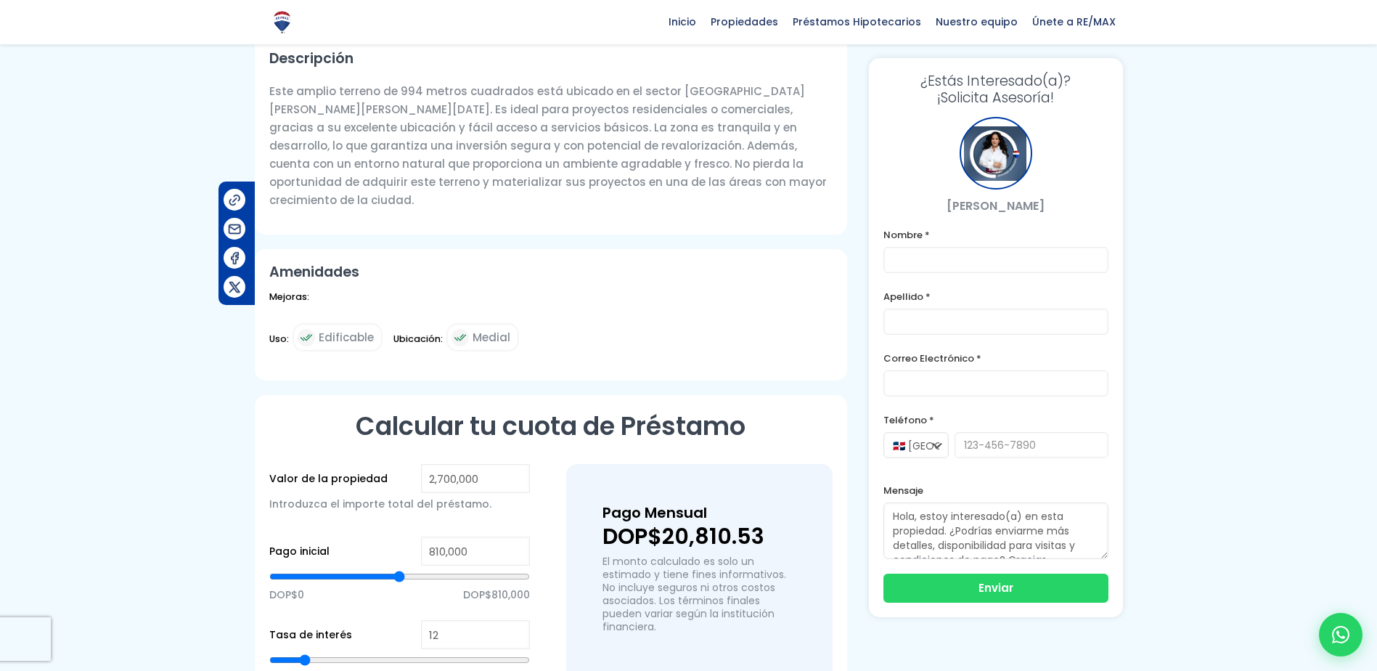
scroll to position [653, 0]
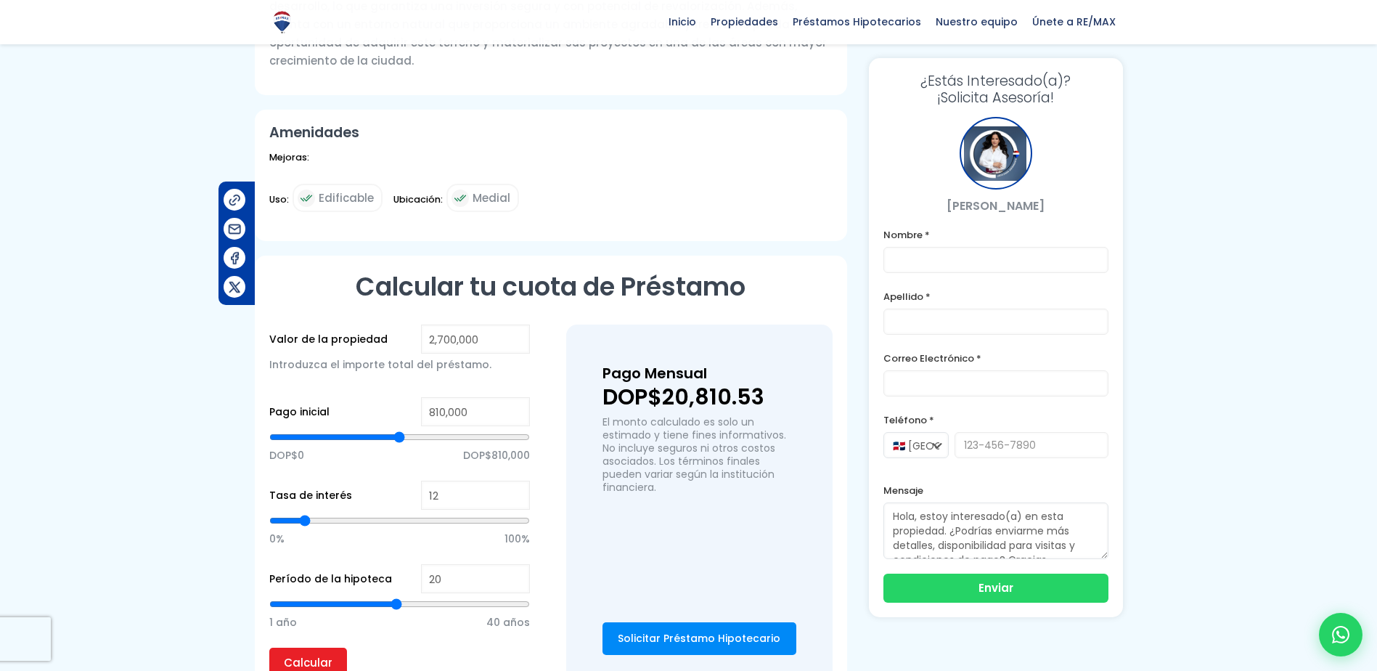
type input "1,348,833"
type input "1348833"
type input "1,356,697"
type input "1356697"
type input "1,364,562"
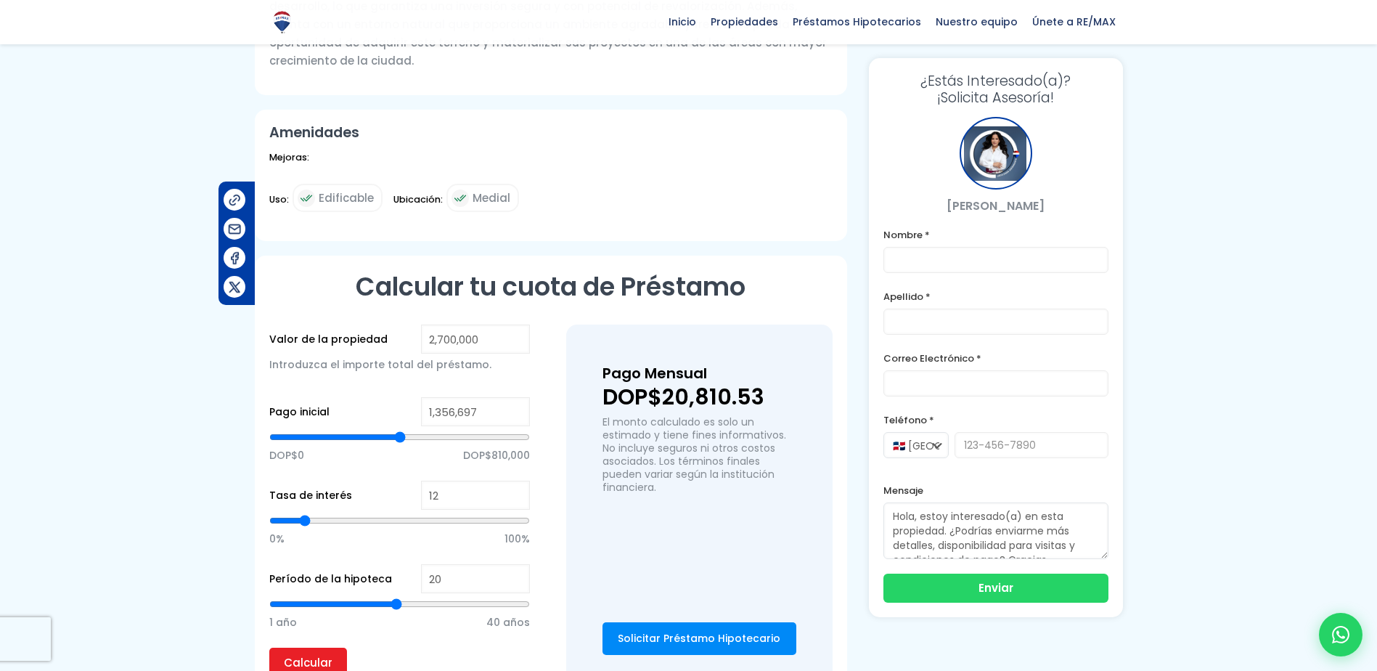
type input "1364562"
type input "1,372,427"
type input "1372427"
type input "1,380,292"
type input "1380292"
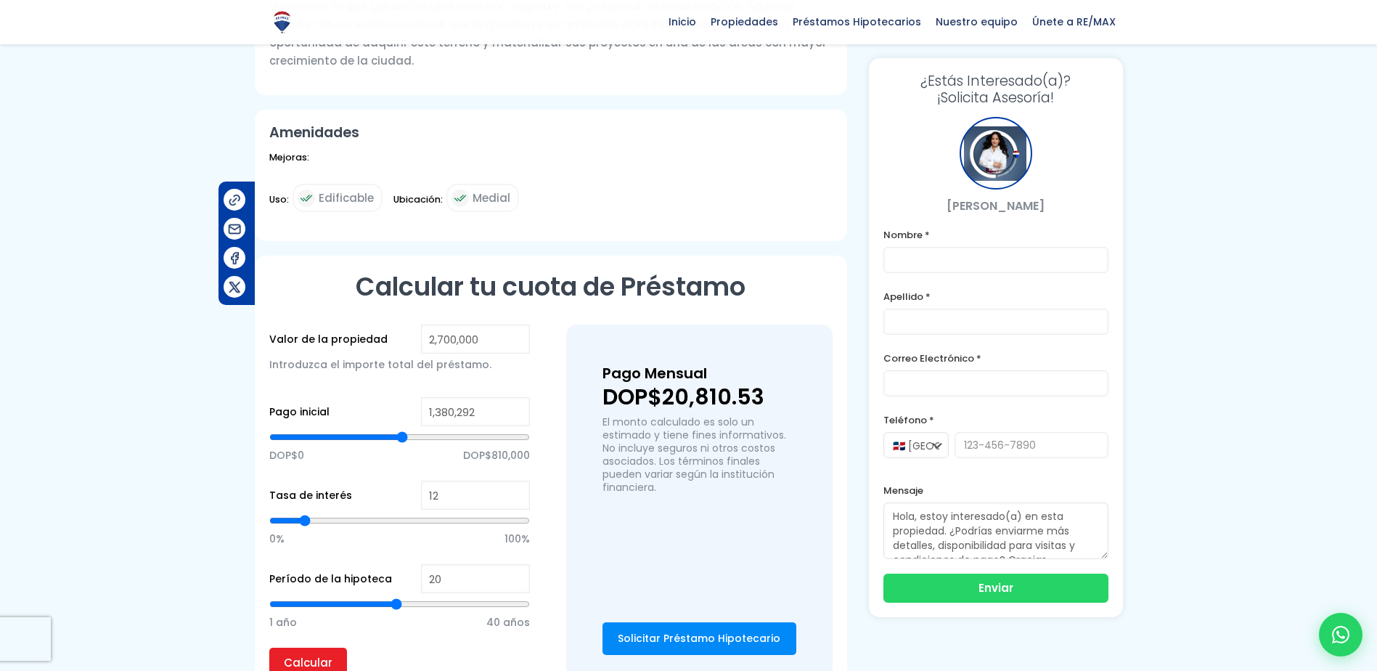
type input "1,388,157"
type input "1388157"
type input "1,396,022"
type input "1396022"
type input "1,403,887"
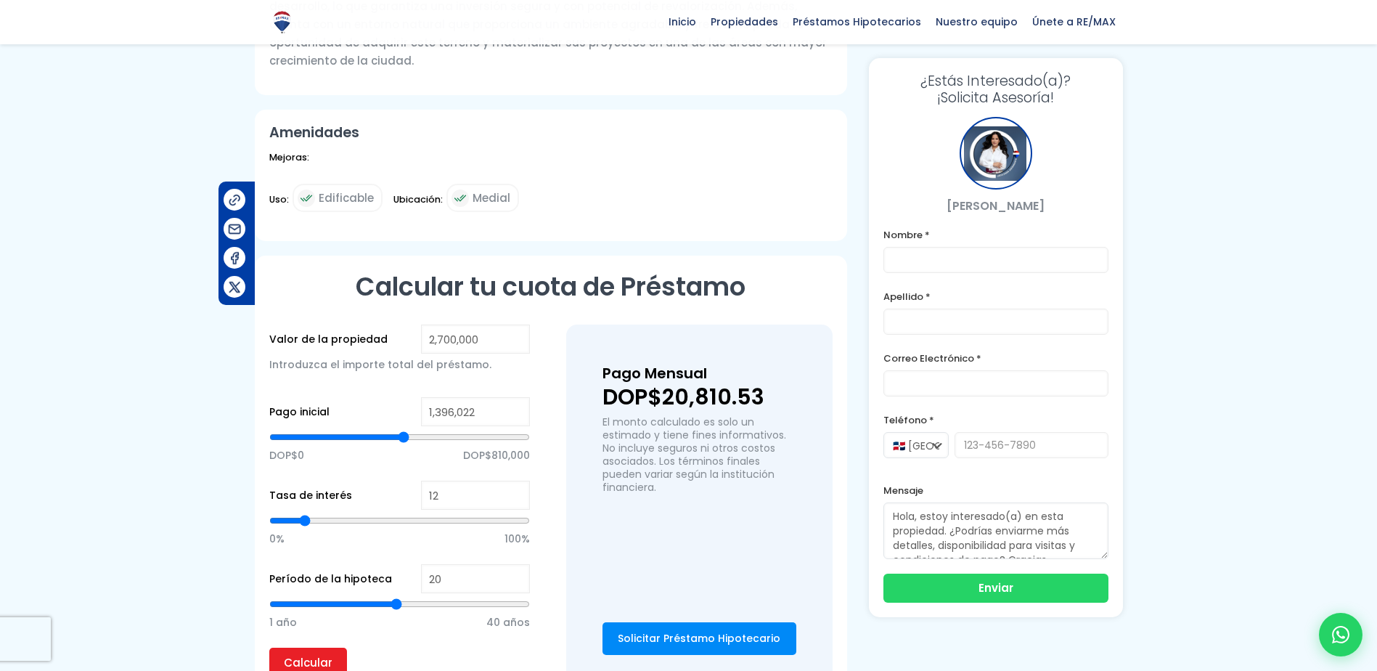
type input "1403887"
type input "1,411,752"
type input "1411752"
type input "1,403,887"
type input "1403887"
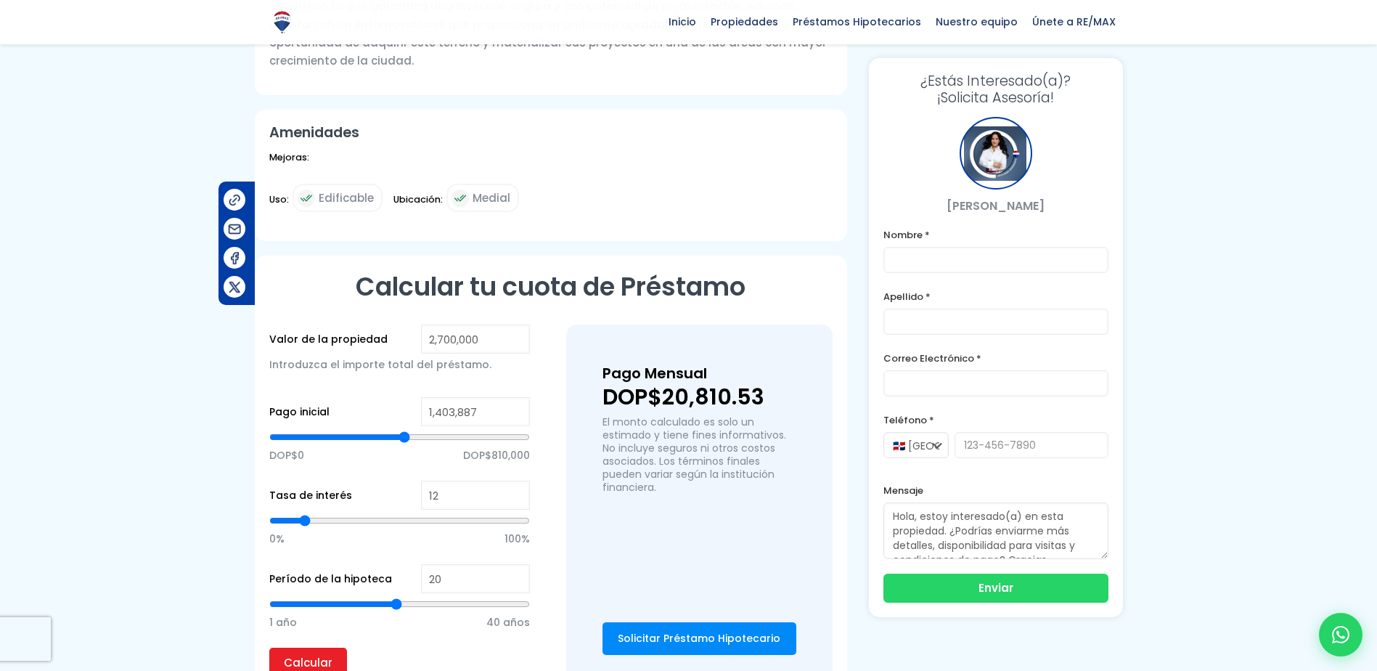
type input "1,396,022"
type input "1396022"
type input "1,388,157"
type input "1388157"
click at [403, 430] on input "range" at bounding box center [399, 437] width 261 height 15
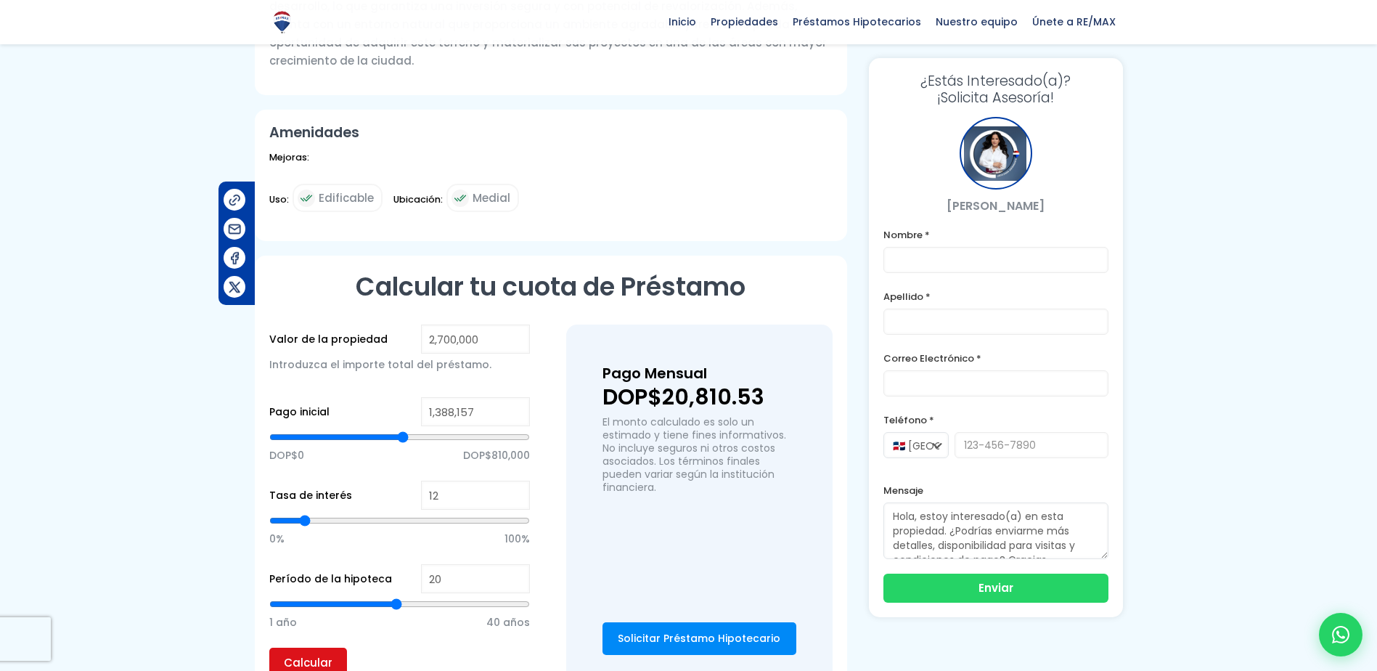
click at [328, 647] on input "Calcular" at bounding box center [308, 661] width 78 height 29
type input "2,221,838"
type input "2221838"
click at [480, 430] on input "range" at bounding box center [399, 437] width 261 height 15
type input "2,489,245"
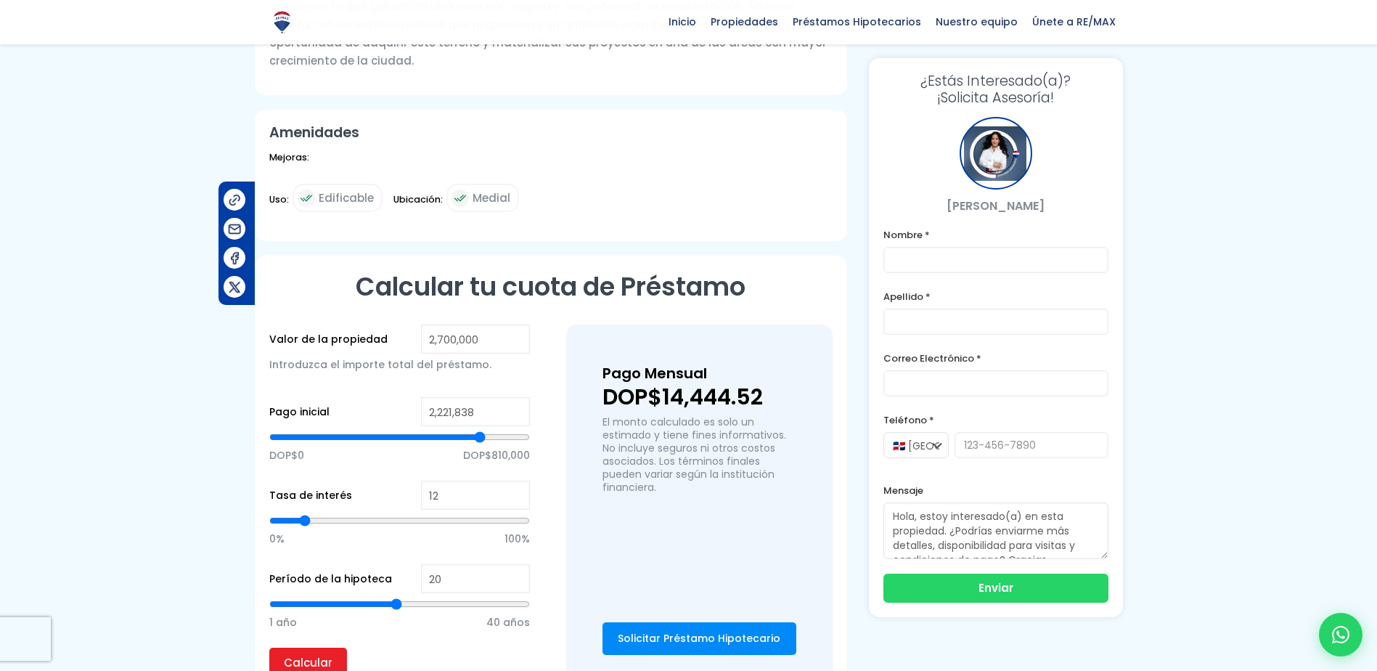
type input "2489245"
type input "2,497,110"
type input "2497110"
click at [505, 430] on input "range" at bounding box center [399, 437] width 261 height 15
click at [333, 647] on input "Calcular" at bounding box center [308, 661] width 78 height 29
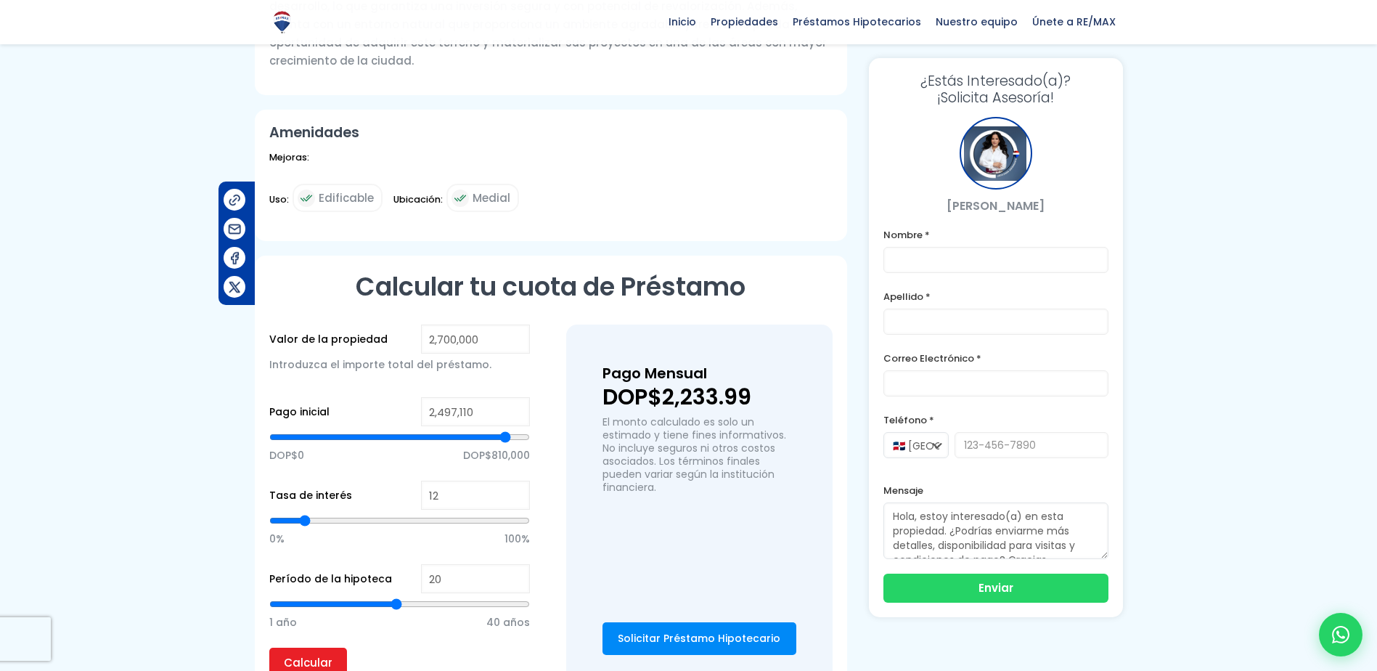
type input "19"
type input "18"
type input "17"
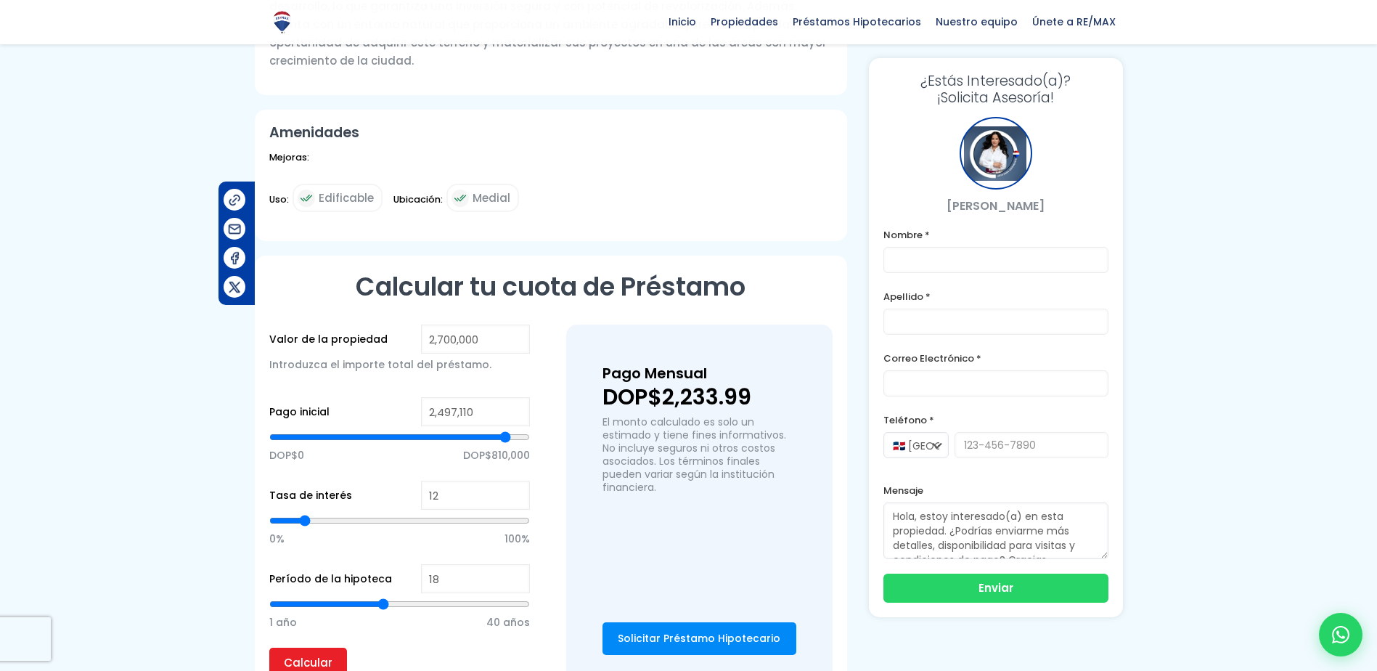
type input "17"
type input "16"
type input "15"
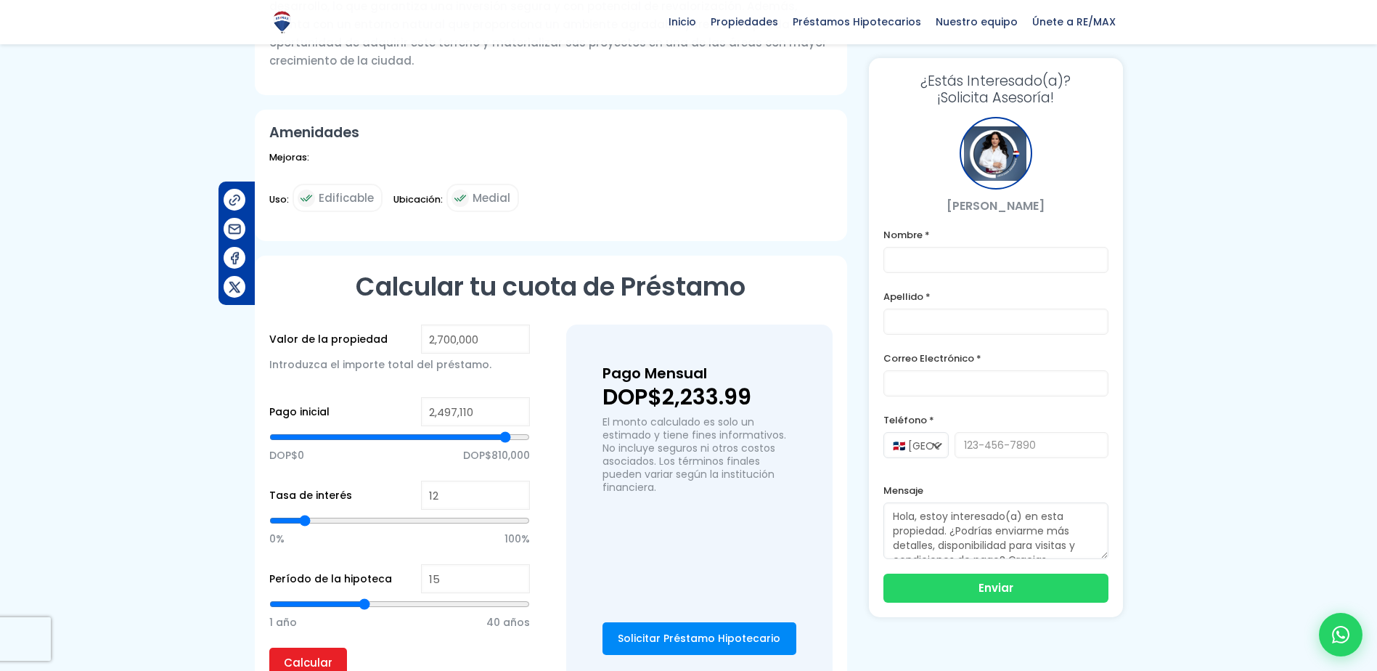
type input "14"
type input "13"
type input "12"
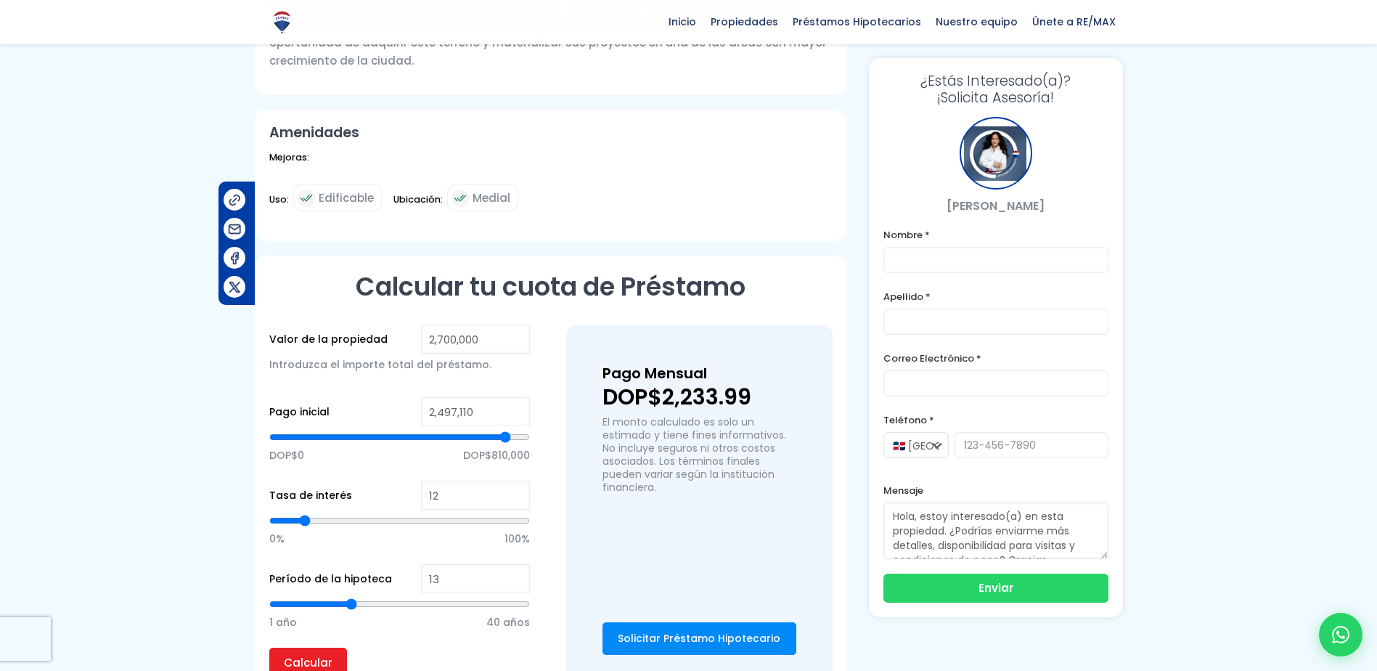
type input "12"
type input "11"
type input "10"
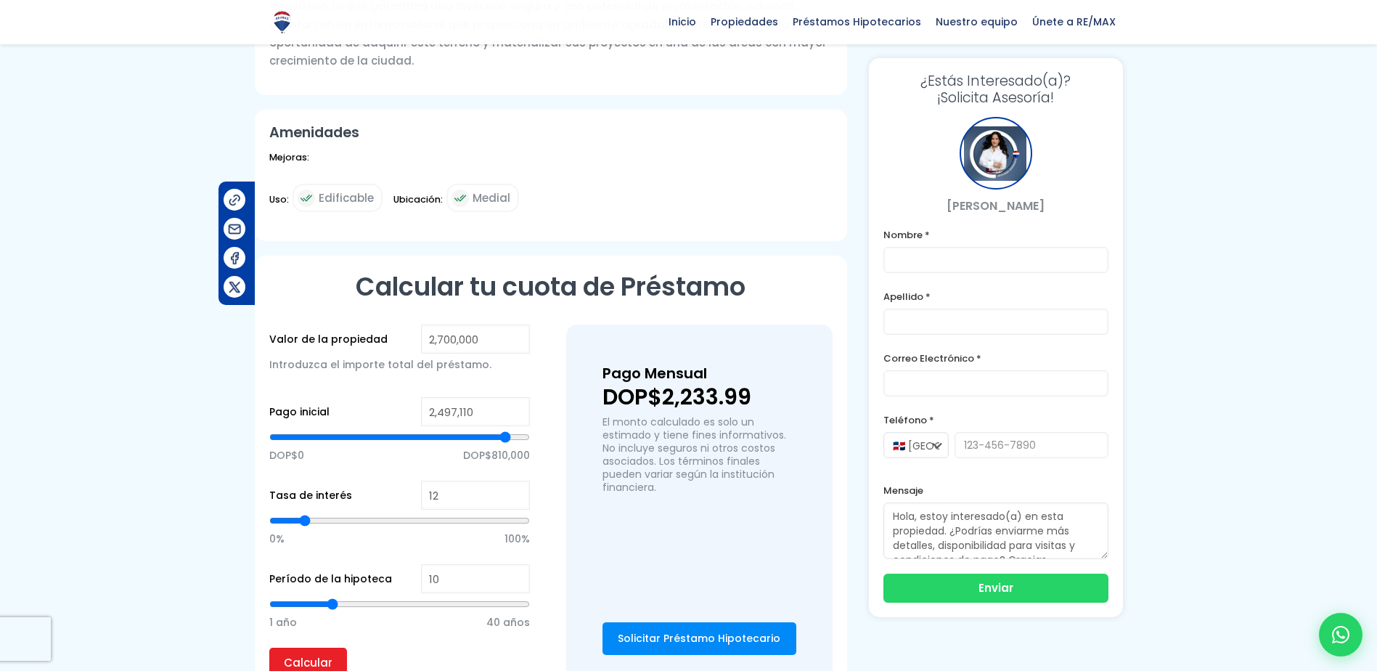
type input "9"
type input "8"
type input "7"
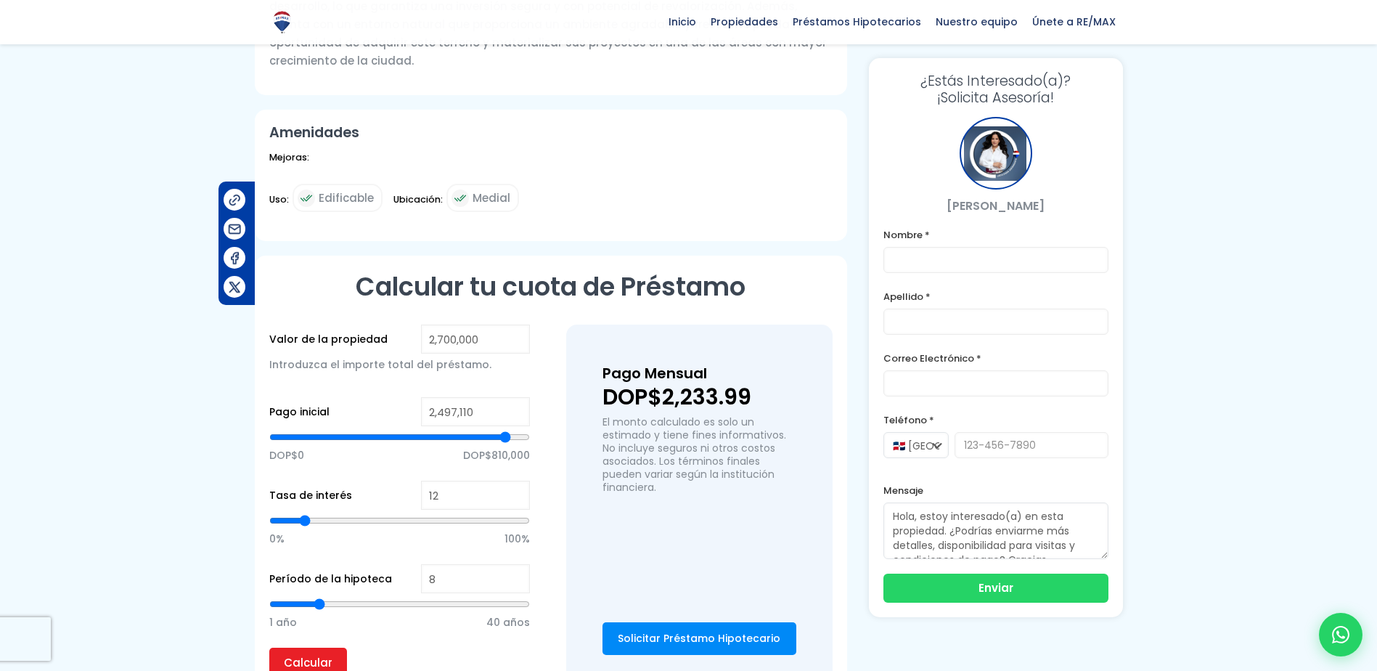
type input "7"
type input "8"
type input "9"
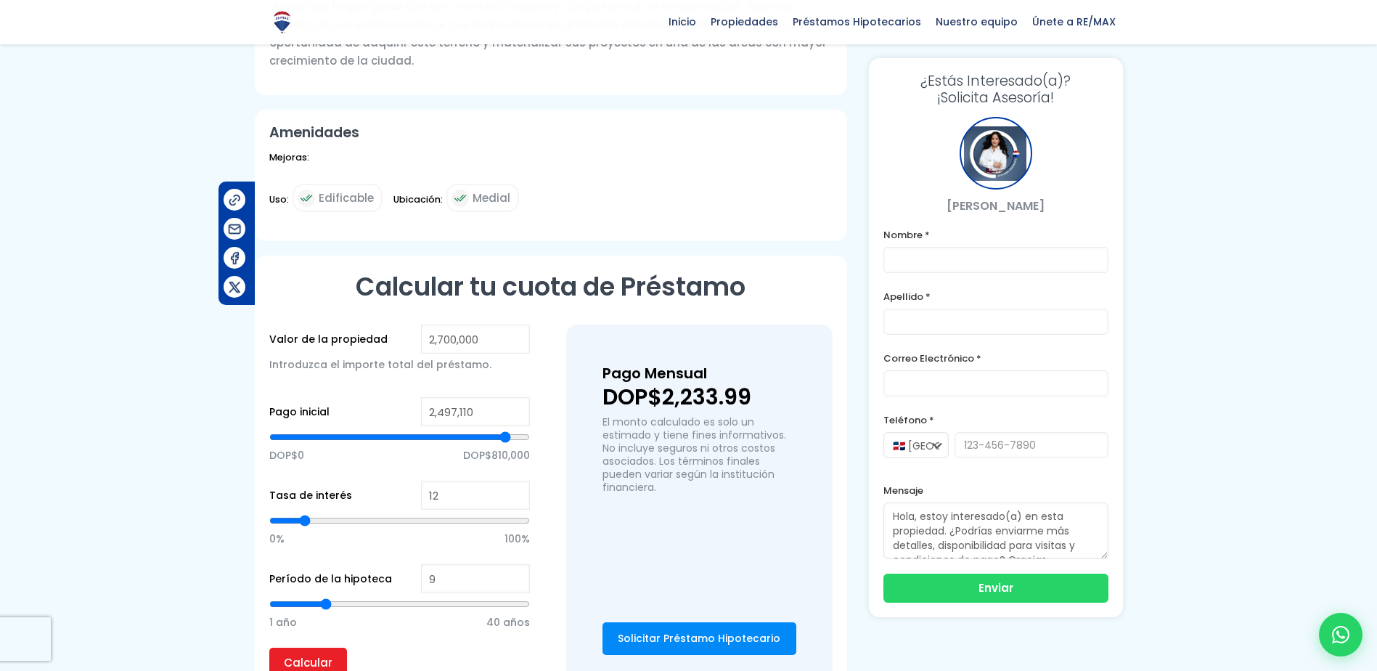
type input "10"
type input "11"
type input "10"
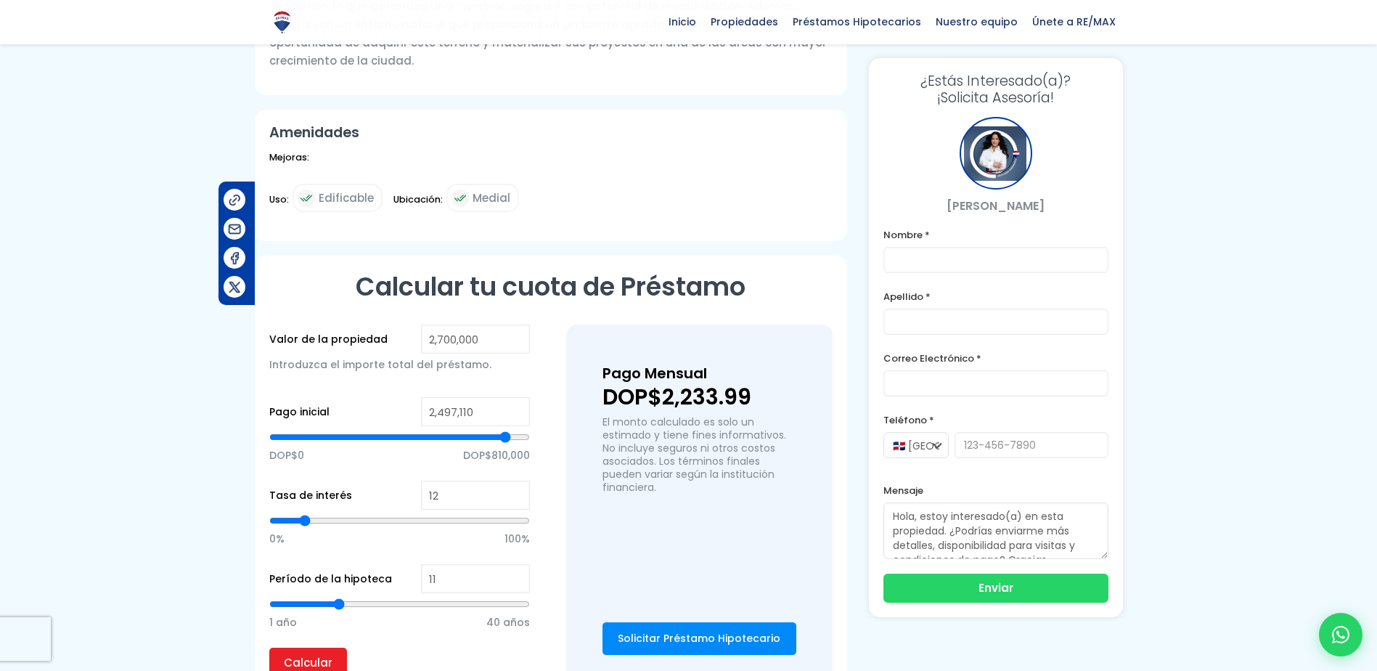
type input "10"
type input "11"
type input "12"
drag, startPoint x: 394, startPoint y: 559, endPoint x: 342, endPoint y: 553, distance: 52.6
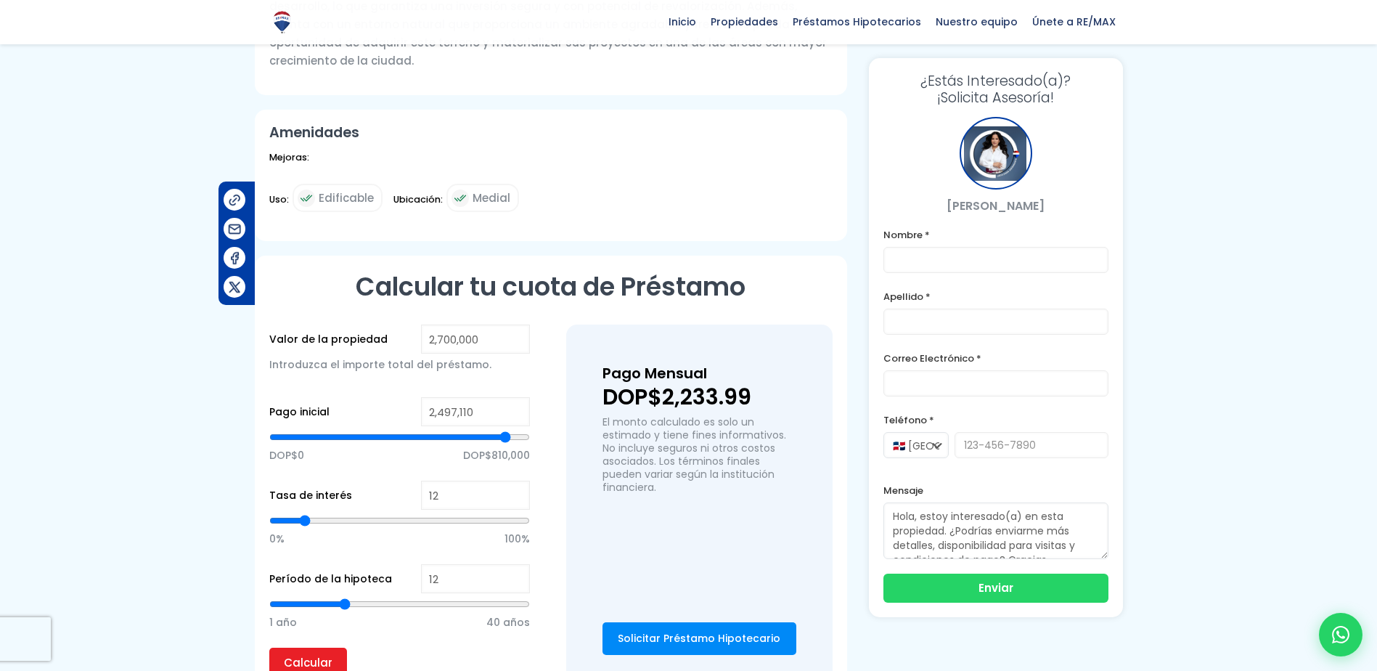
type input "12"
click at [342, 597] on input "range" at bounding box center [399, 604] width 261 height 15
click at [331, 647] on input "Calcular" at bounding box center [308, 661] width 78 height 29
drag, startPoint x: 671, startPoint y: 361, endPoint x: 757, endPoint y: 366, distance: 85.8
click at [757, 366] on div "Pago Mensual DOP$2,664.80 El monto calculado es solo un estimado y tiene fines …" at bounding box center [699, 454] width 194 height 187
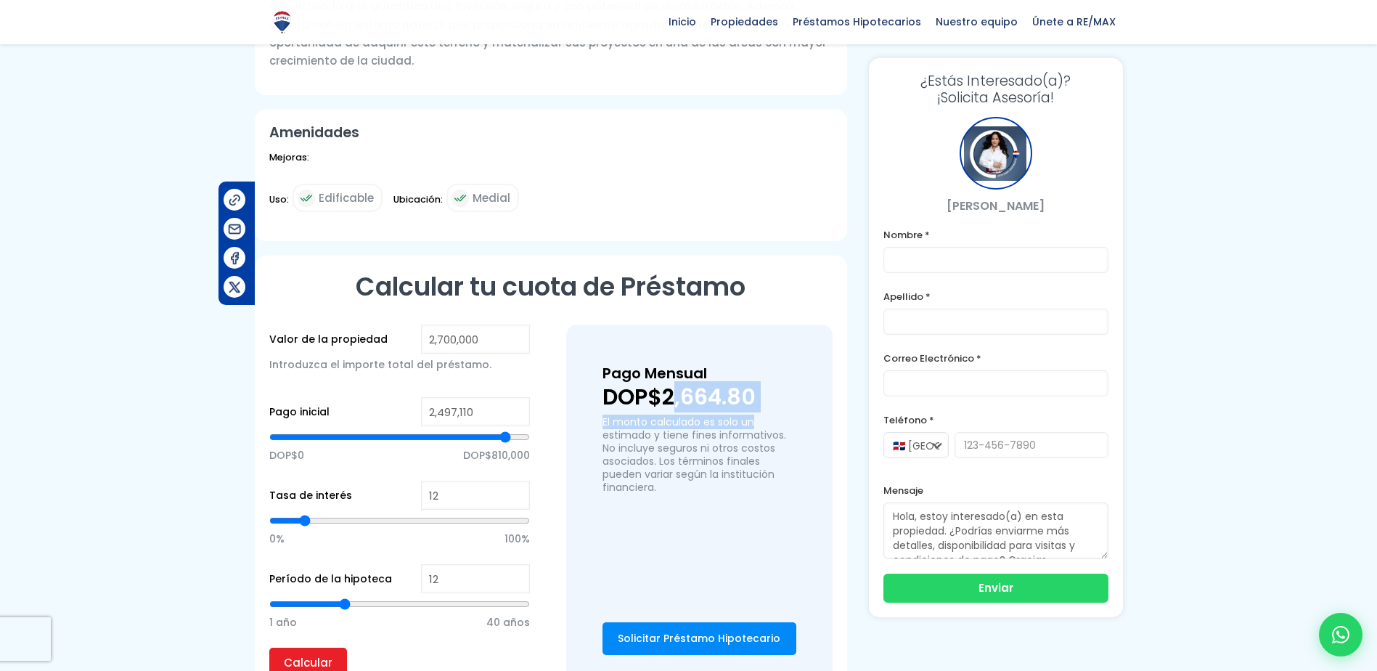
drag, startPoint x: 757, startPoint y: 366, endPoint x: 718, endPoint y: 361, distance: 38.7
click at [718, 386] on p "DOP$2,664.80" at bounding box center [699, 397] width 194 height 22
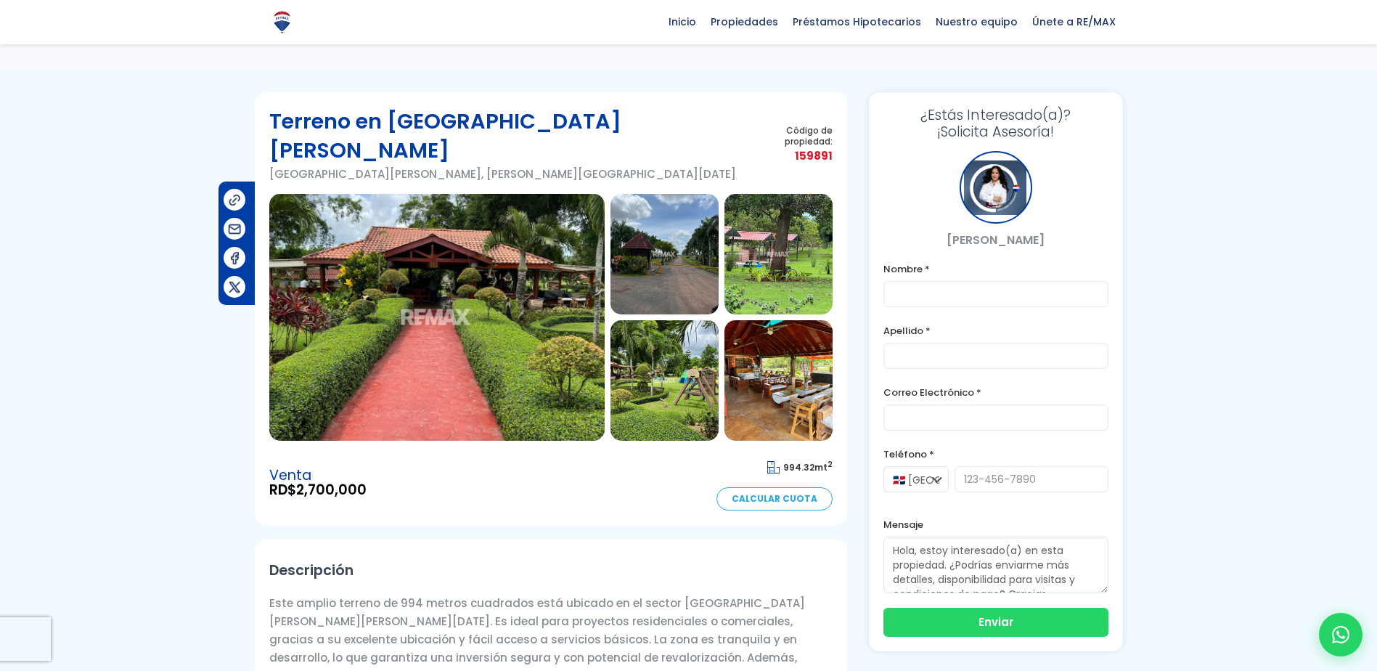
scroll to position [0, 0]
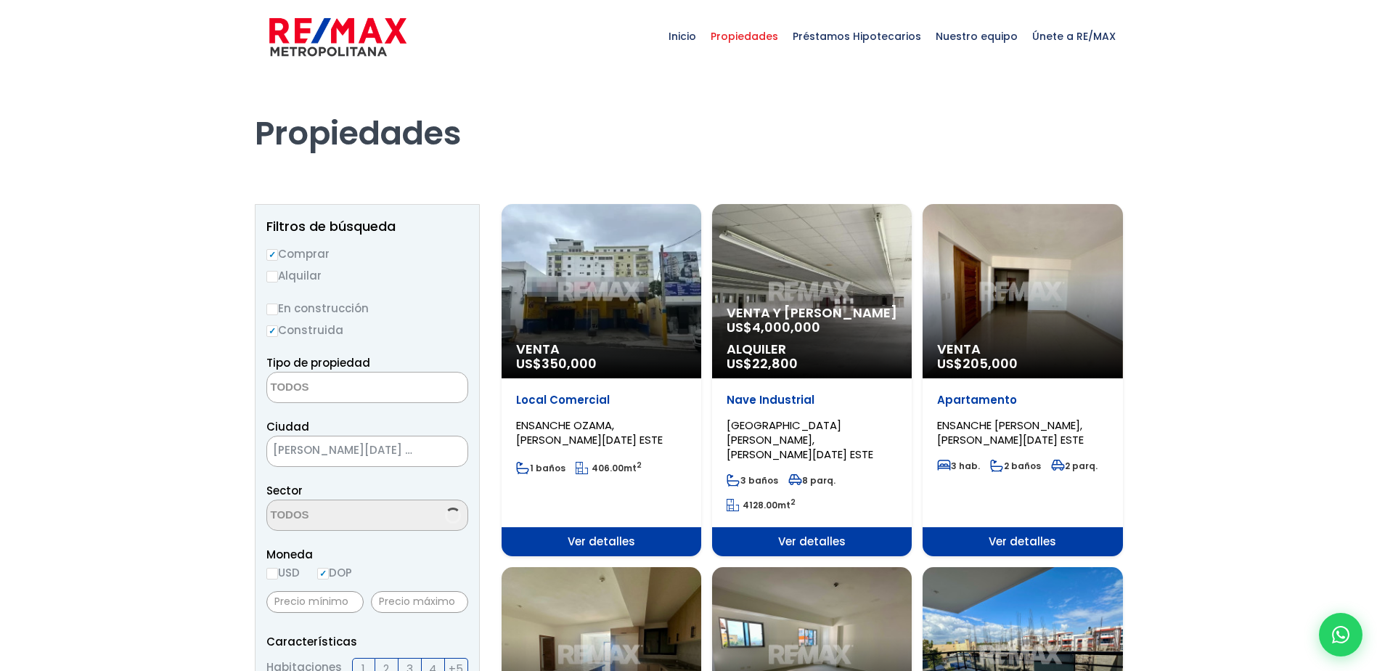
select select
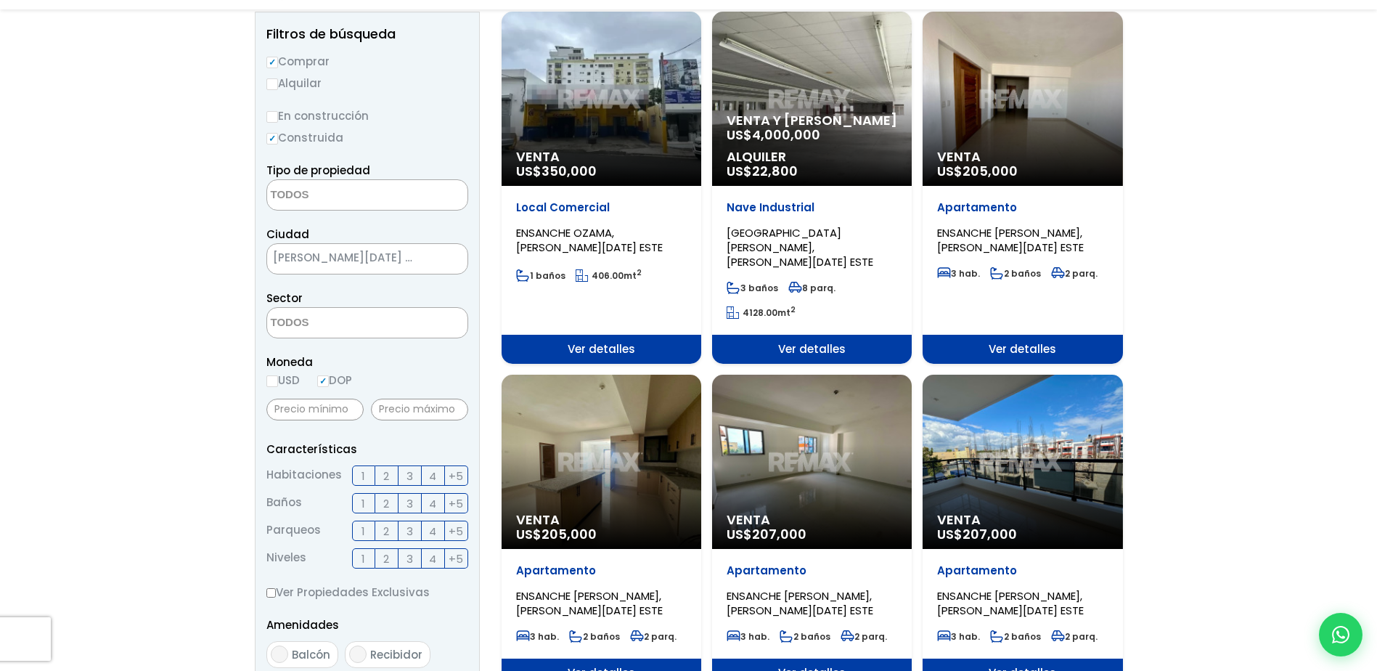
scroll to position [218, 0]
